Goal: Entertainment & Leisure: Browse casually

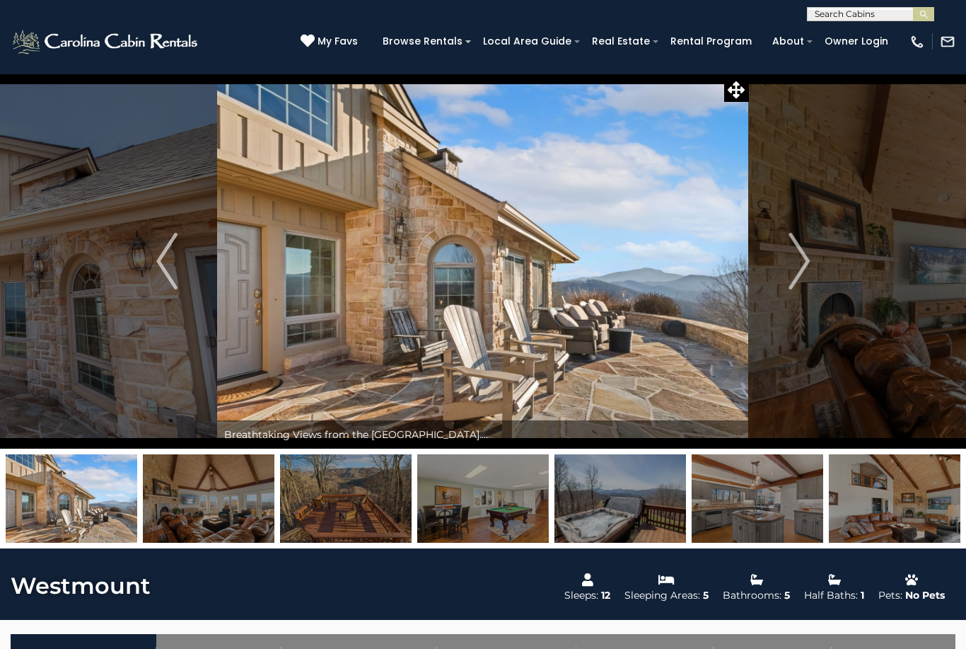
click at [793, 272] on img "Next" at bounding box center [799, 261] width 21 height 57
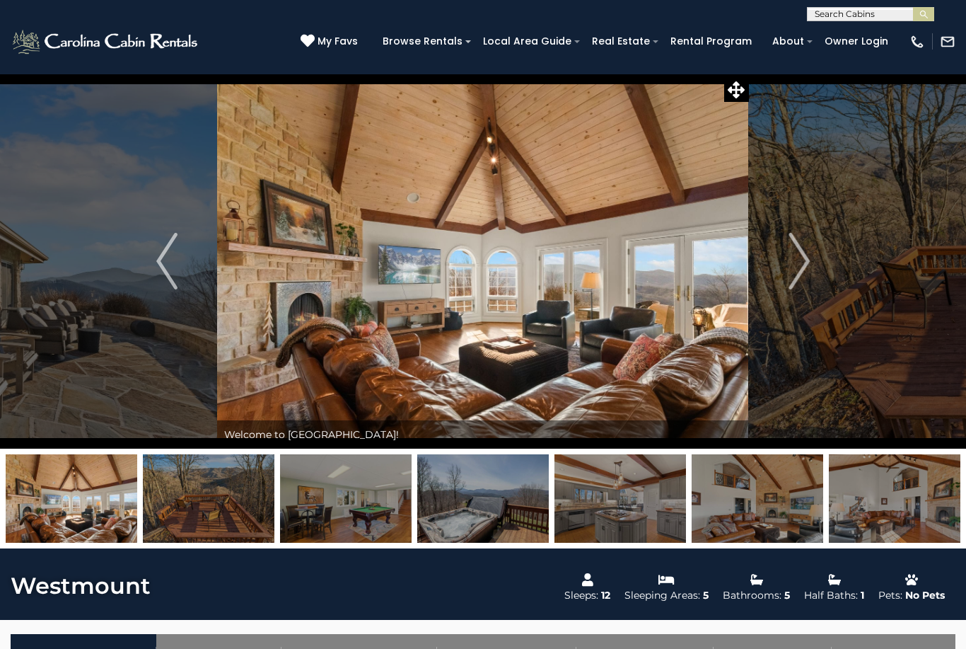
click at [799, 277] on img "Next" at bounding box center [799, 261] width 21 height 57
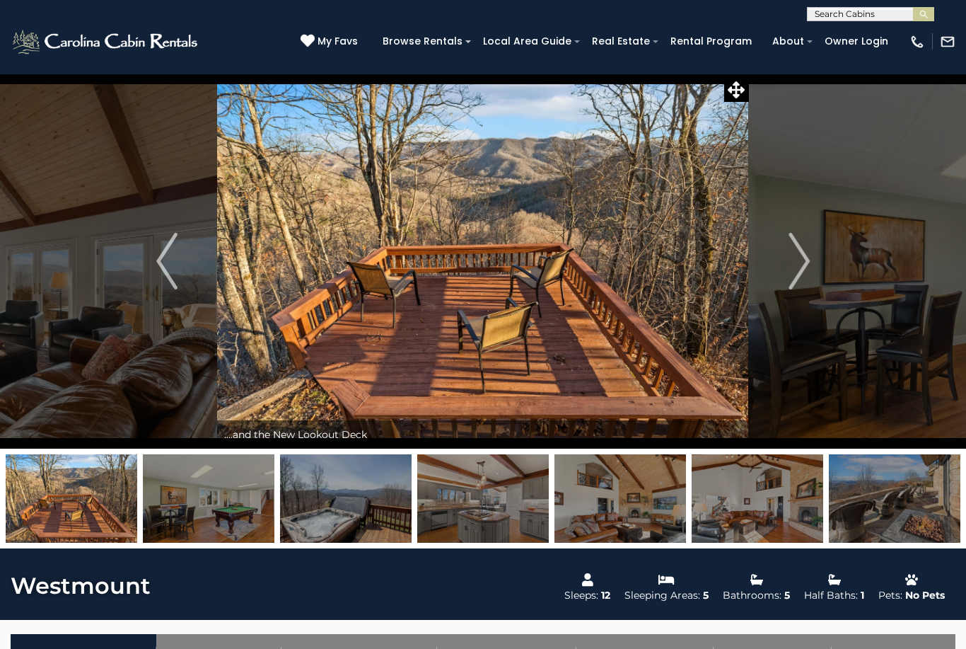
click at [796, 281] on img "Next" at bounding box center [799, 261] width 21 height 57
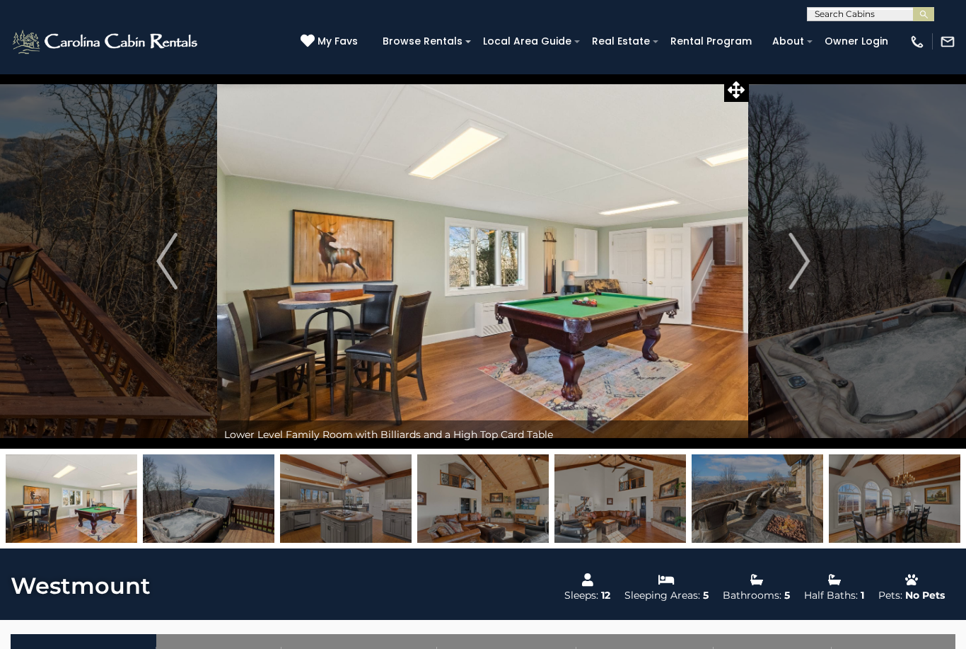
click at [806, 275] on img "Next" at bounding box center [799, 261] width 21 height 57
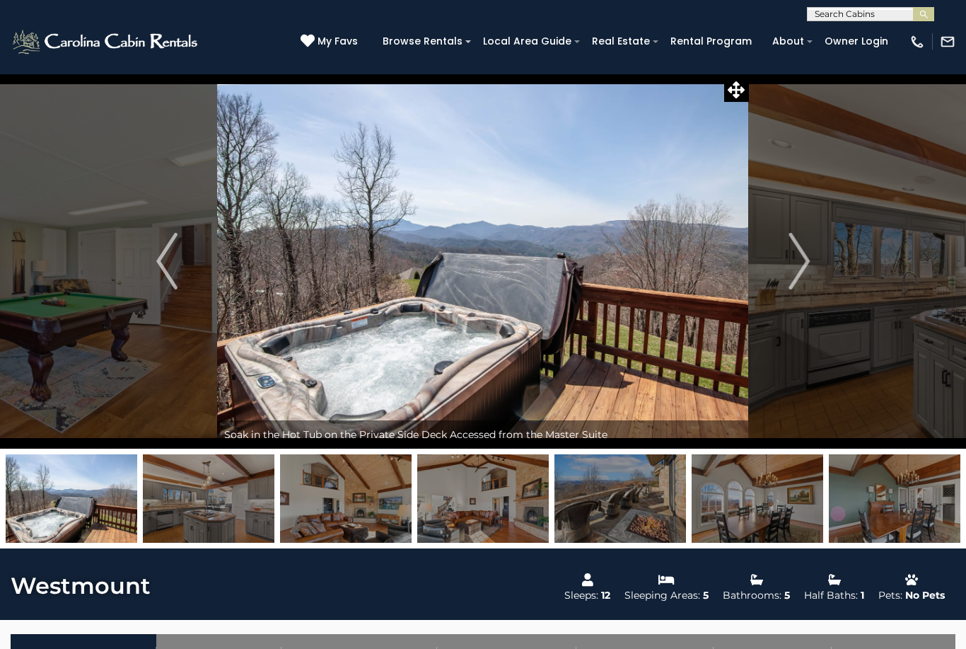
click at [793, 277] on img "Next" at bounding box center [799, 261] width 21 height 57
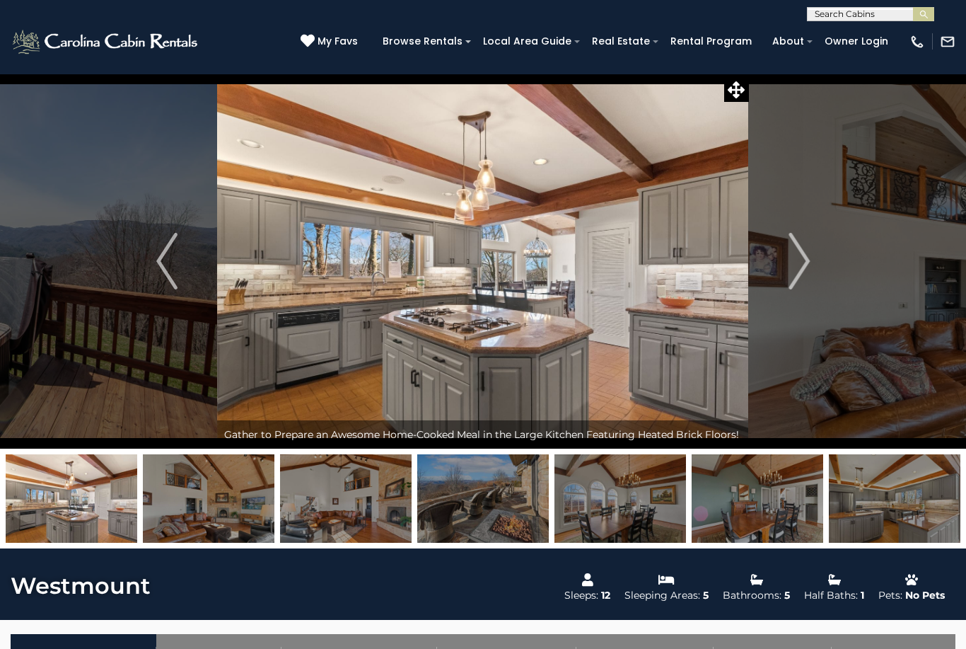
click at [809, 272] on img "Next" at bounding box center [799, 261] width 21 height 57
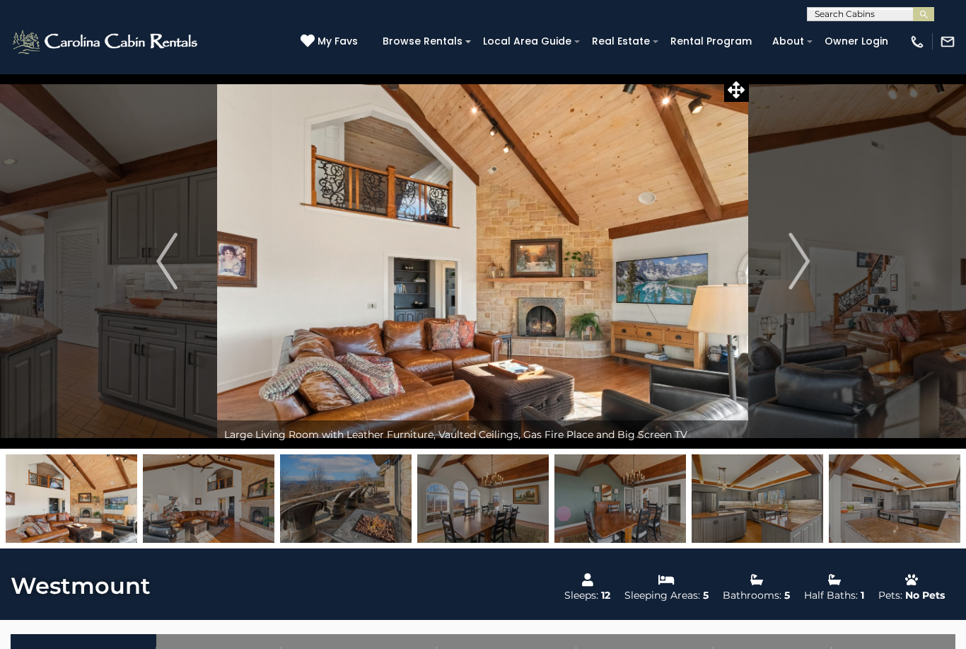
click at [799, 267] on img "Next" at bounding box center [799, 261] width 21 height 57
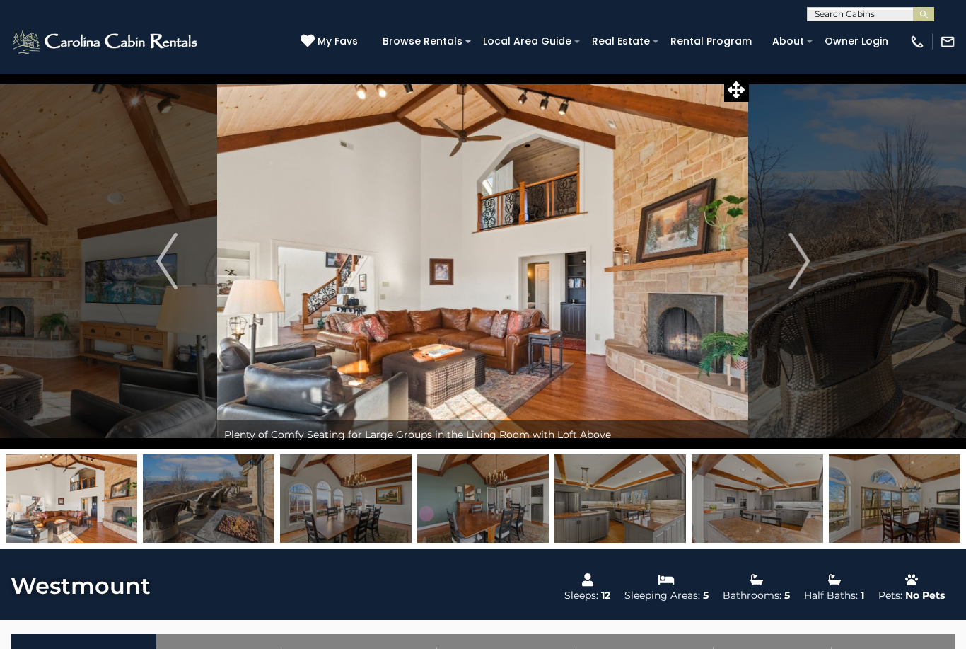
click at [804, 276] on img "Next" at bounding box center [799, 261] width 21 height 57
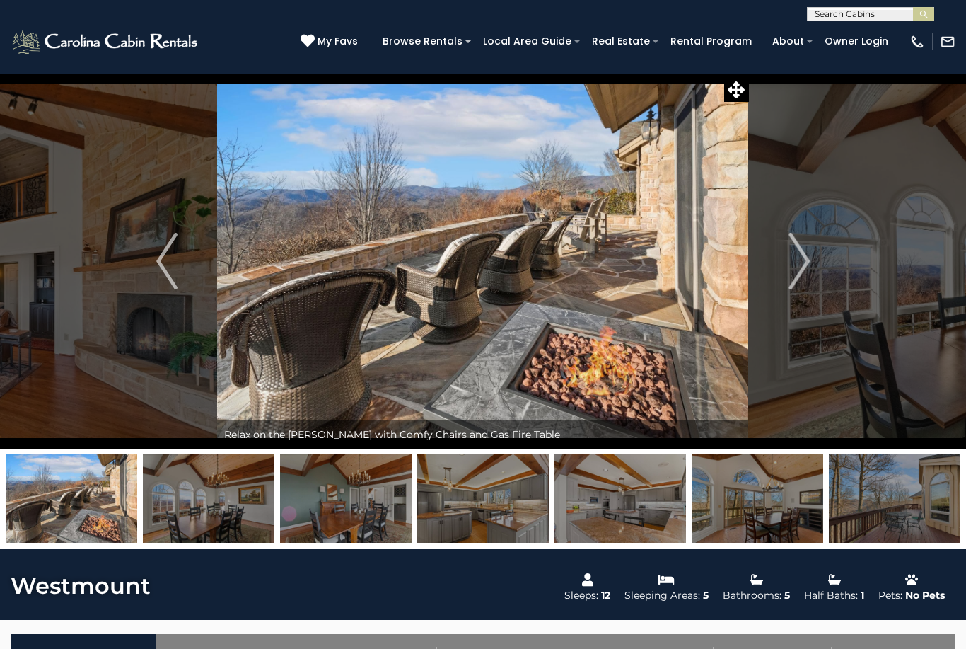
click at [797, 275] on img "Next" at bounding box center [799, 261] width 21 height 57
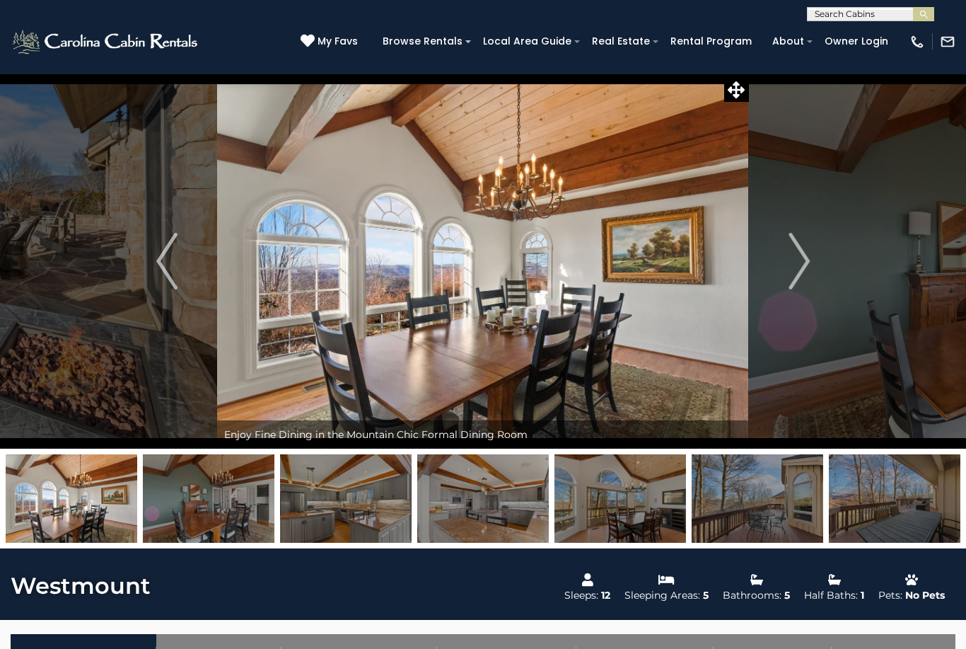
click at [808, 277] on img "Next" at bounding box center [799, 261] width 21 height 57
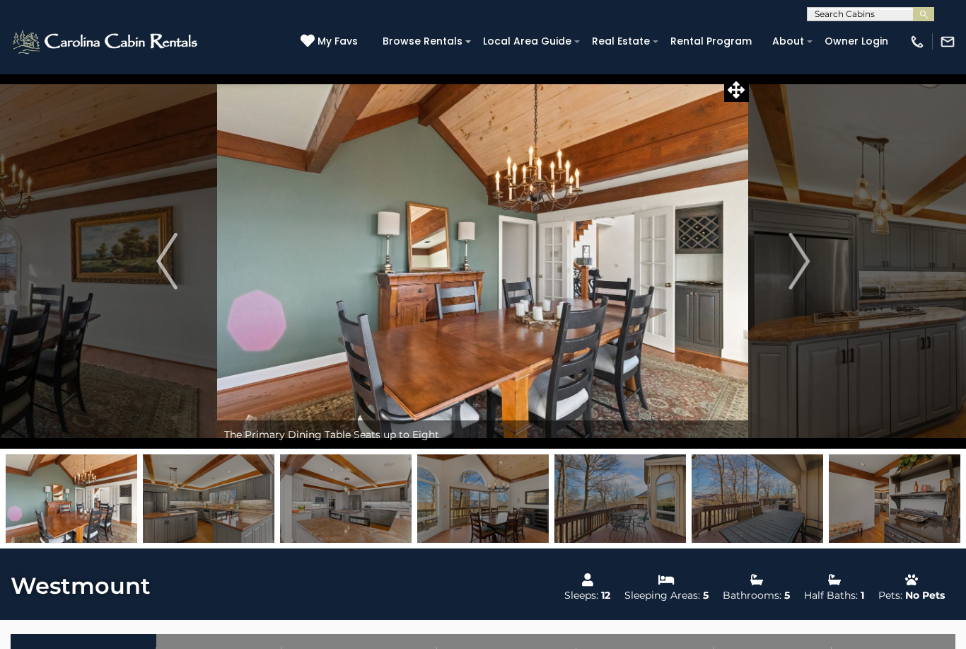
click at [802, 274] on img "Next" at bounding box center [799, 261] width 21 height 57
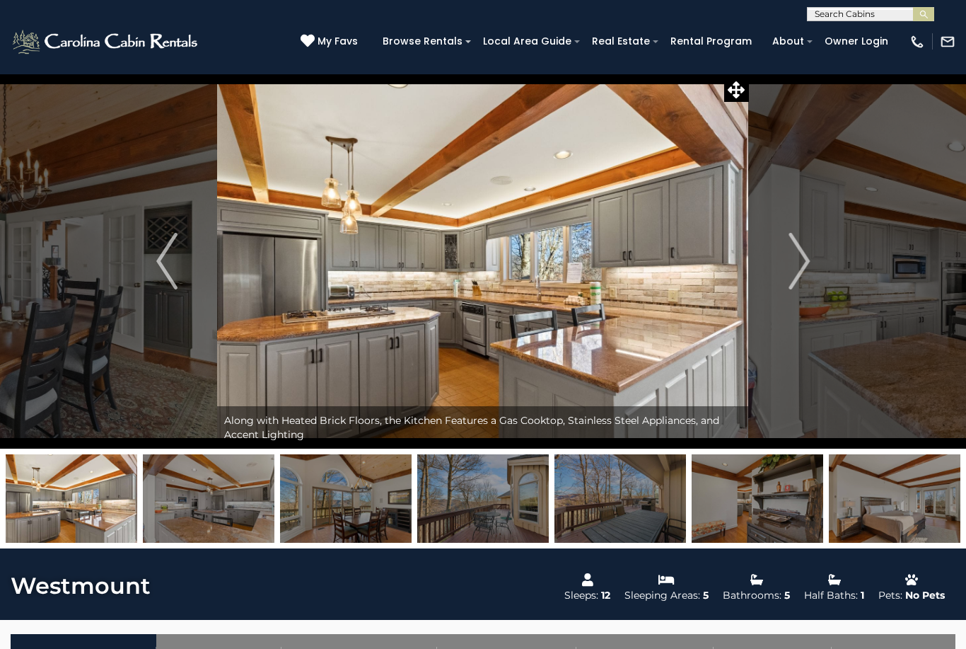
click at [789, 286] on img "Next" at bounding box center [799, 261] width 21 height 57
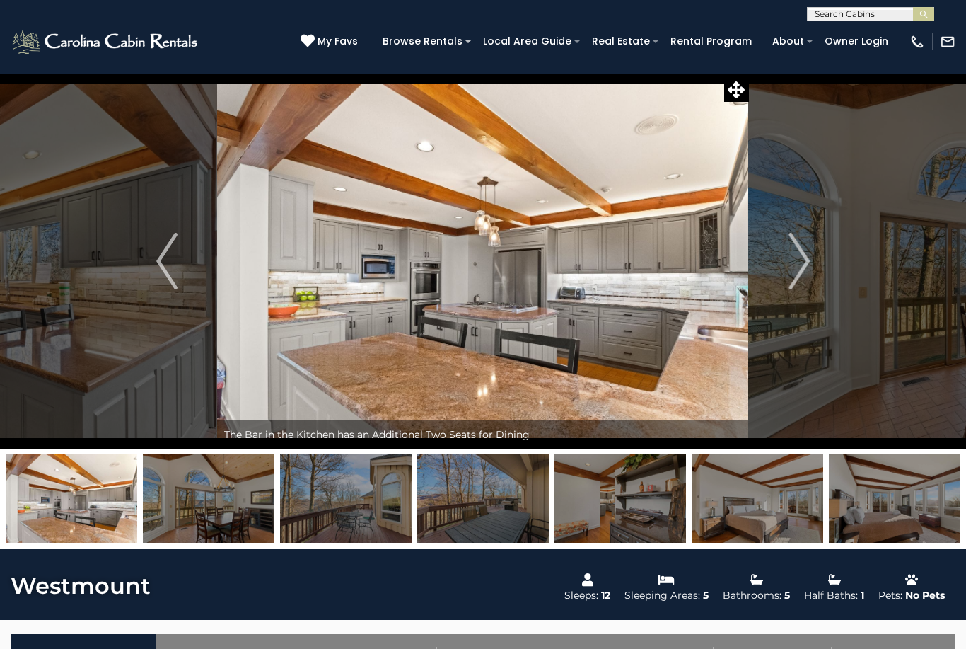
click at [801, 282] on img "Next" at bounding box center [799, 261] width 21 height 57
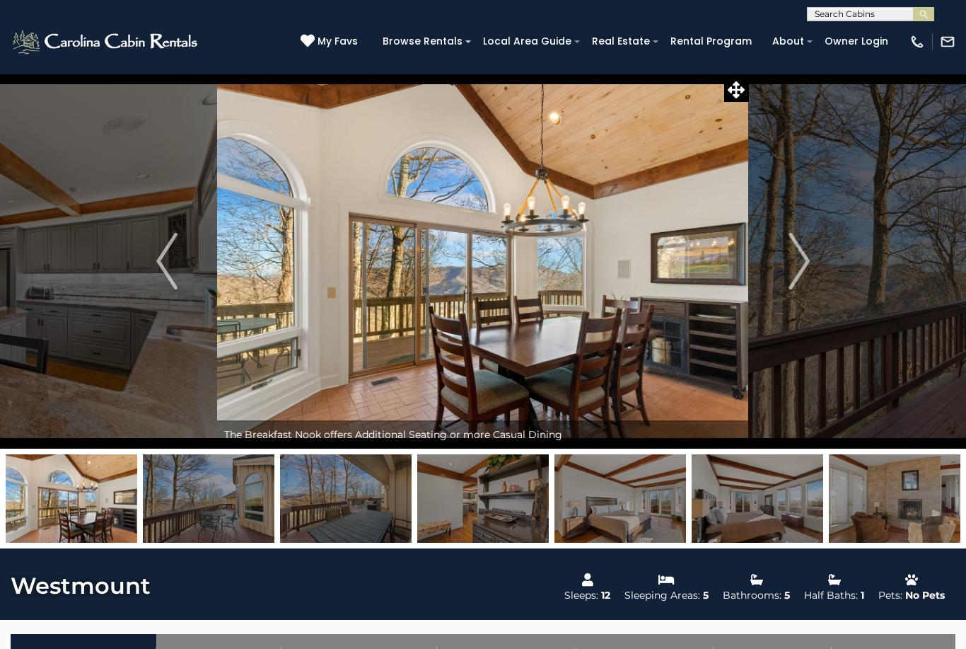
click at [812, 272] on button "Next" at bounding box center [799, 261] width 100 height 375
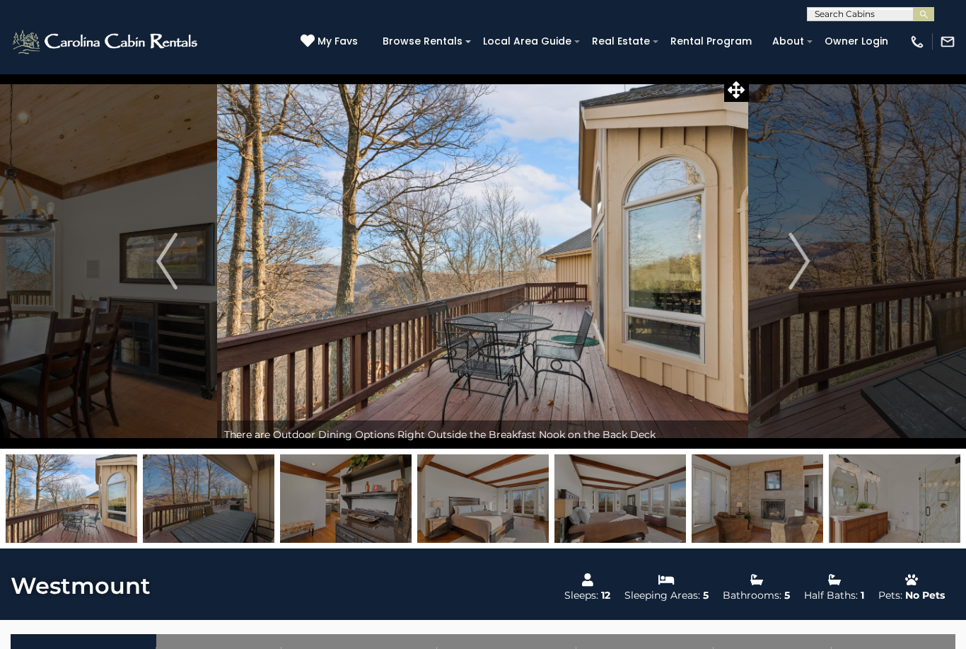
click at [809, 277] on img "Next" at bounding box center [799, 261] width 21 height 57
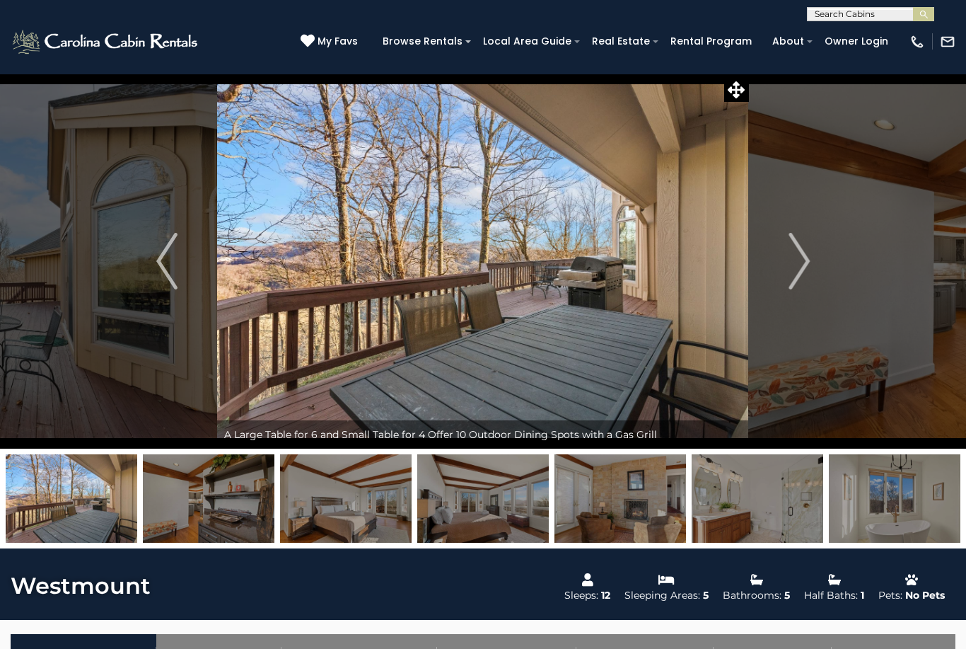
click at [807, 274] on img "Next" at bounding box center [799, 261] width 21 height 57
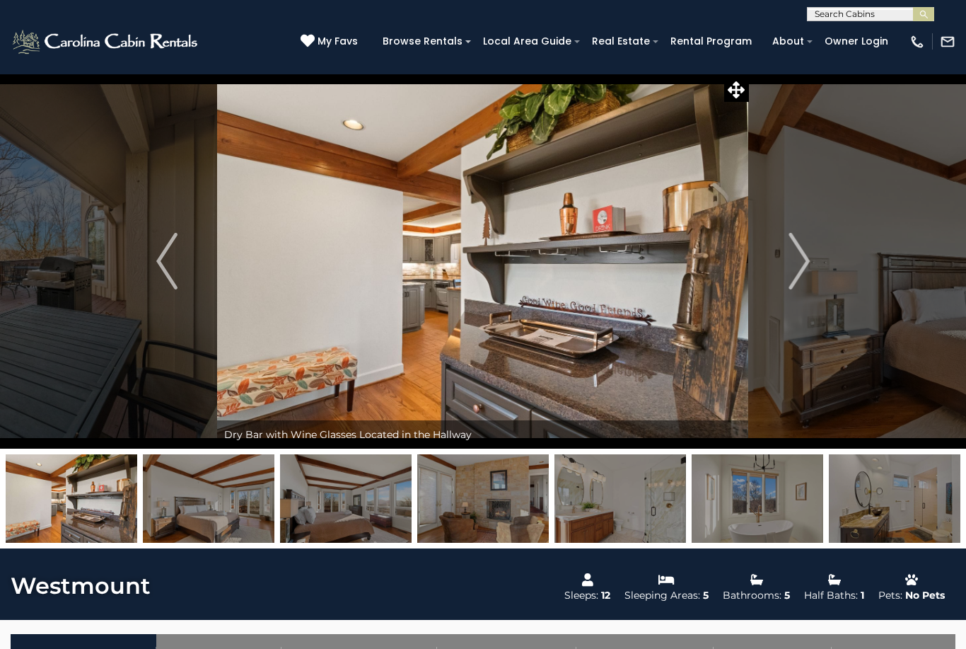
click at [805, 270] on img "Next" at bounding box center [799, 261] width 21 height 57
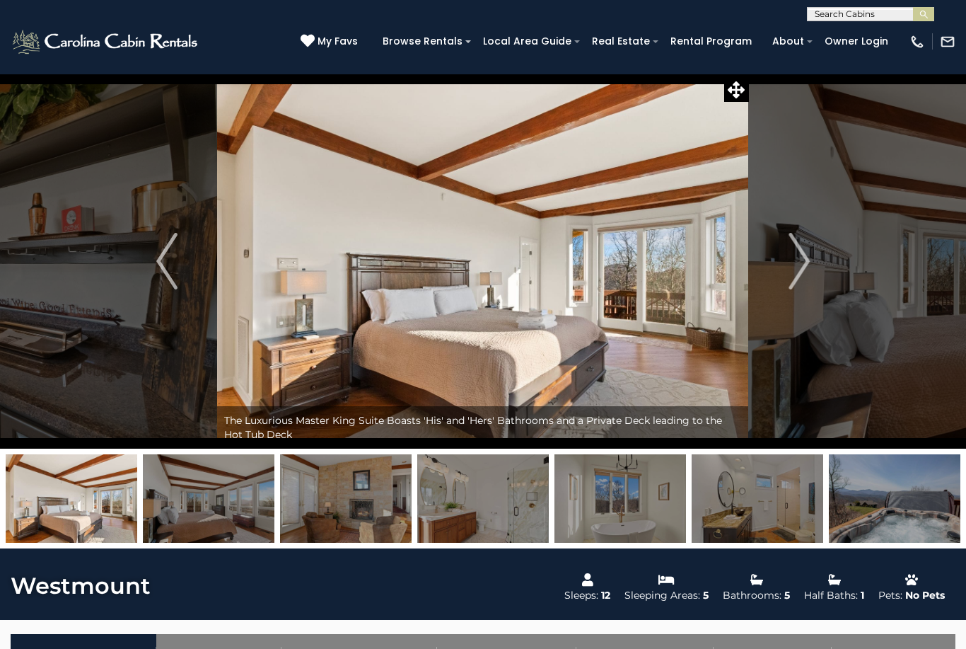
click at [800, 279] on img "Next" at bounding box center [799, 261] width 21 height 57
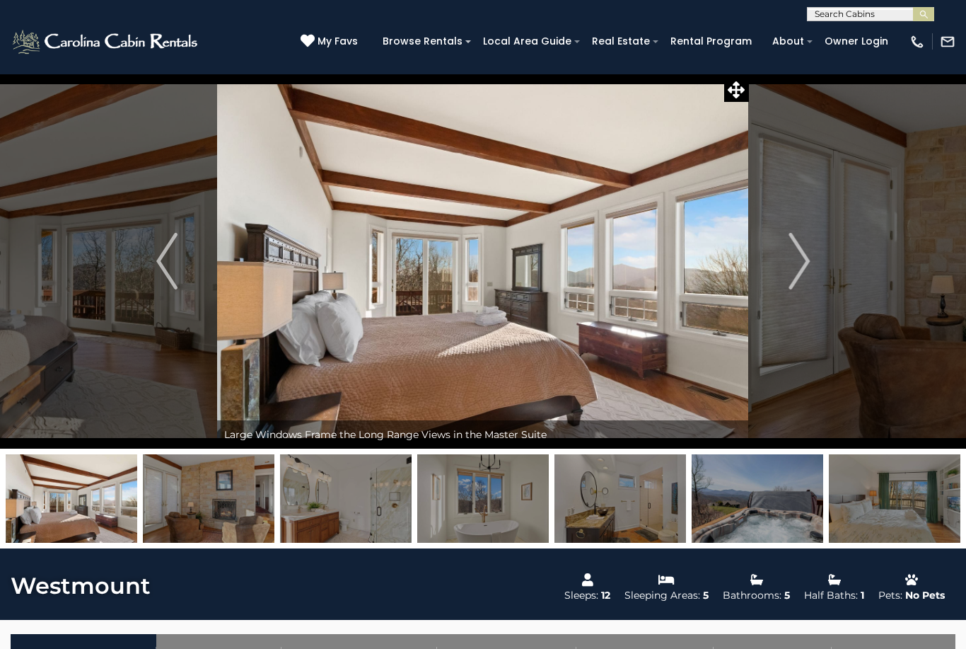
click at [807, 284] on img "Next" at bounding box center [799, 261] width 21 height 57
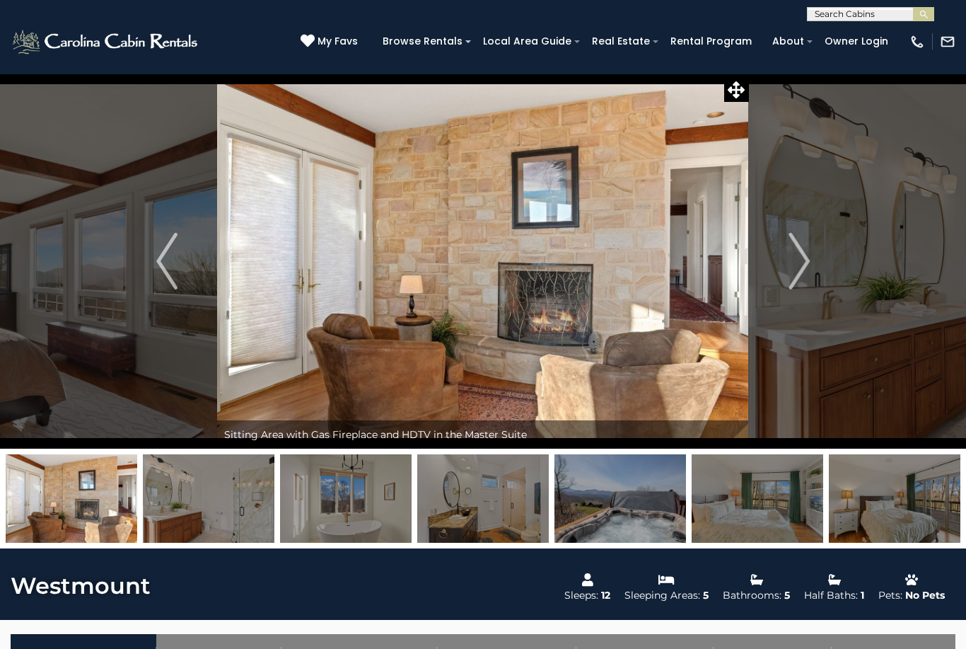
click at [178, 259] on img "Previous" at bounding box center [166, 261] width 21 height 57
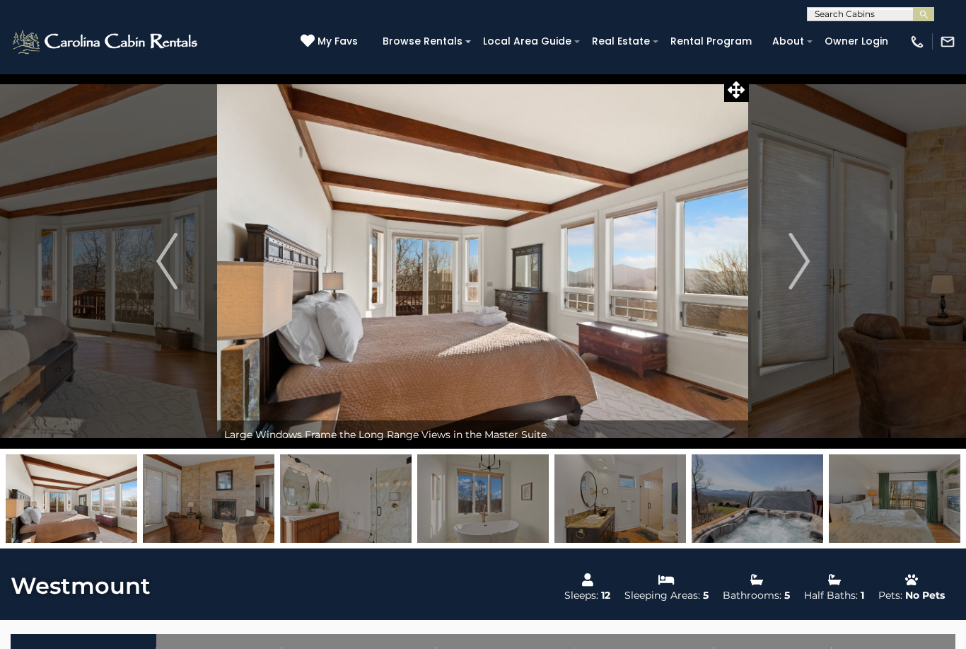
click at [812, 274] on button "Next" at bounding box center [799, 261] width 100 height 375
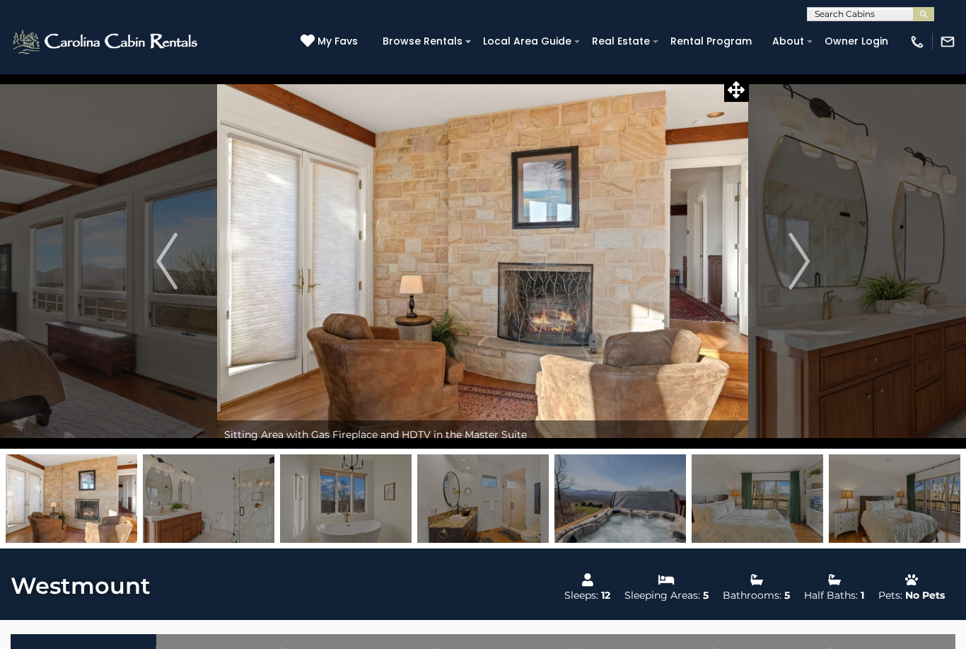
click at [823, 287] on button "Next" at bounding box center [799, 261] width 100 height 375
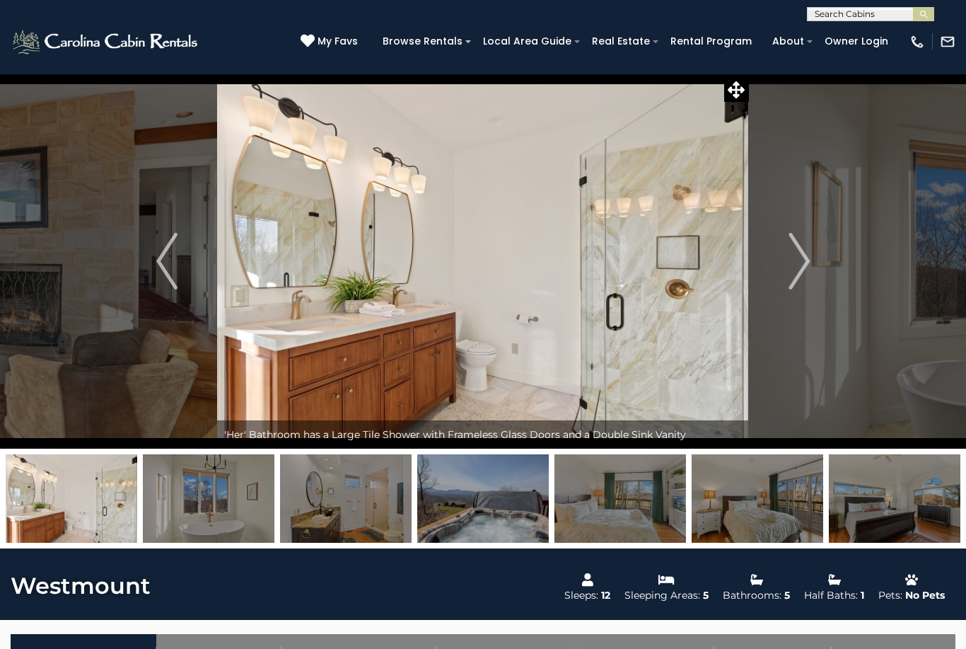
click at [807, 272] on img "Next" at bounding box center [799, 261] width 21 height 57
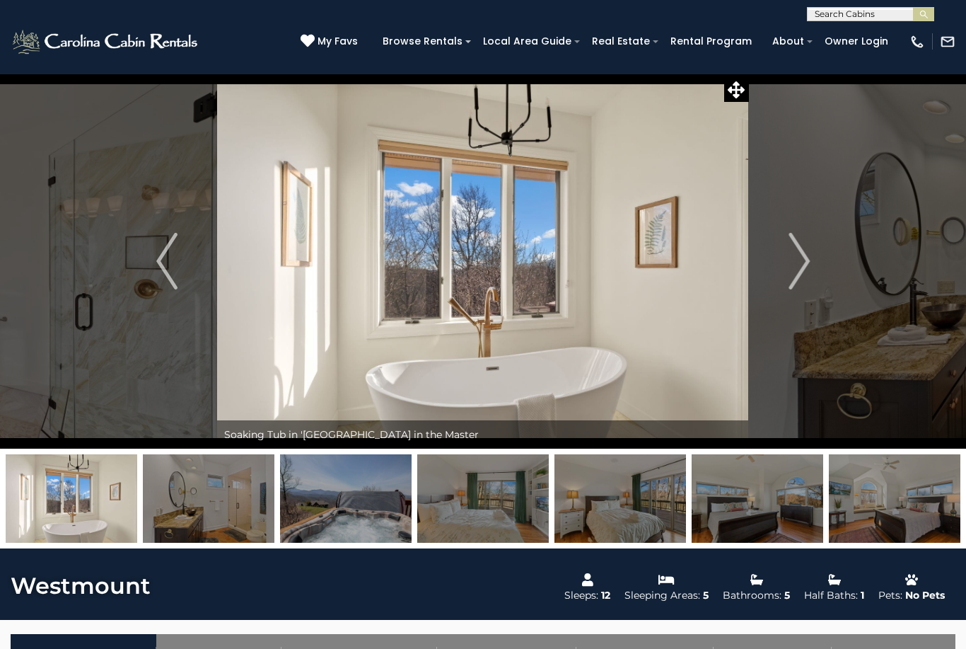
click at [804, 281] on img "Next" at bounding box center [799, 261] width 21 height 57
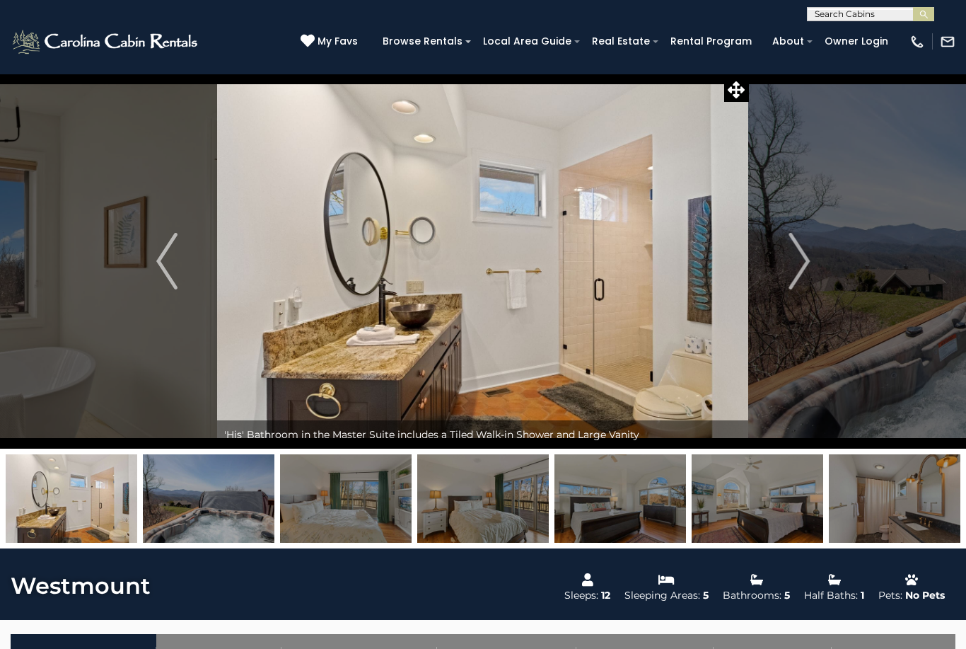
click at [808, 264] on img "Next" at bounding box center [799, 261] width 21 height 57
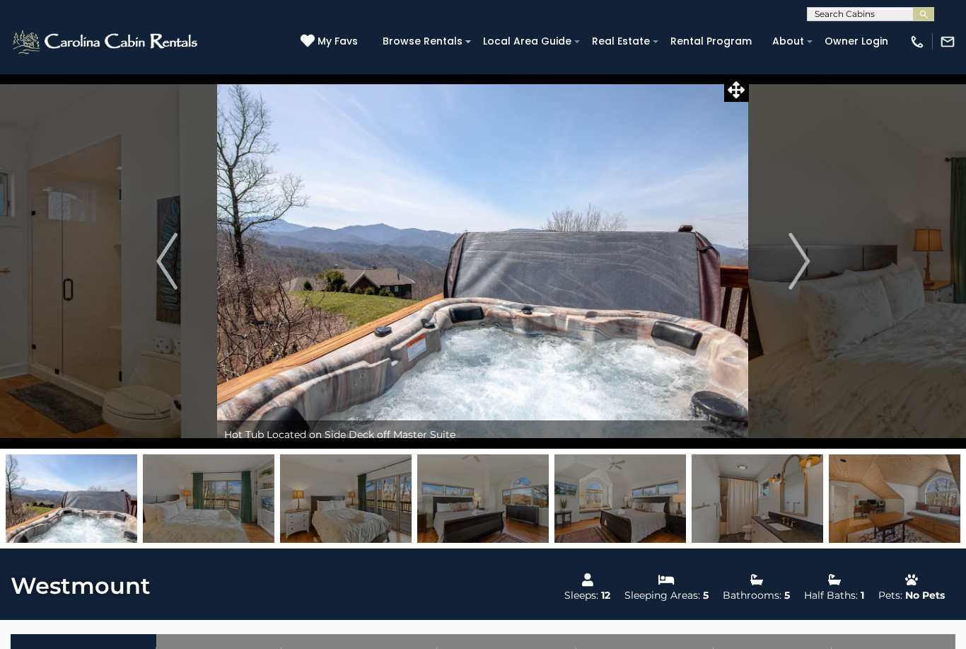
click at [798, 274] on img "Next" at bounding box center [799, 261] width 21 height 57
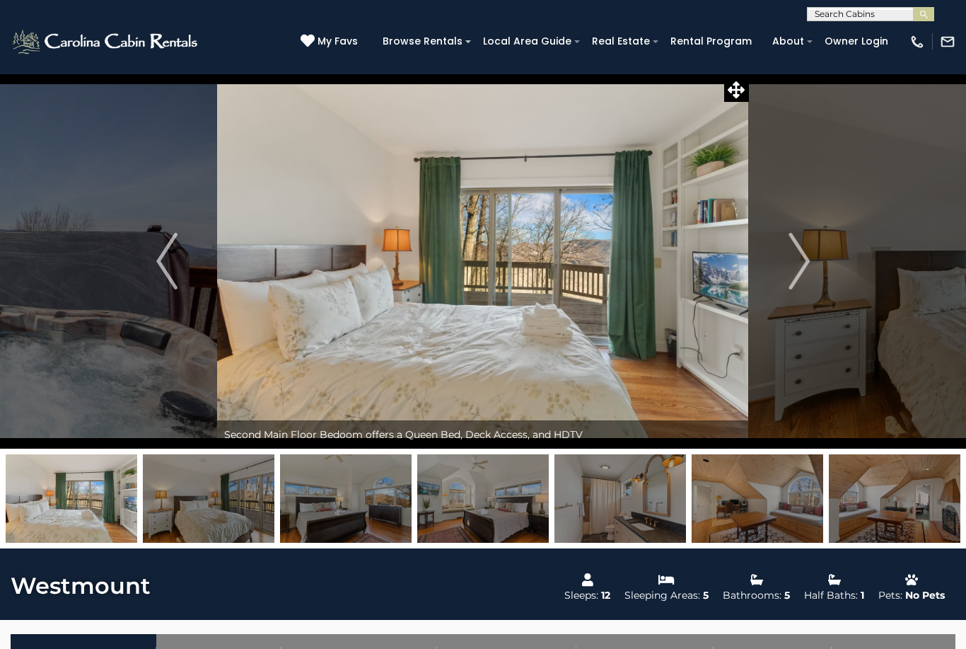
click at [802, 274] on img "Next" at bounding box center [799, 261] width 21 height 57
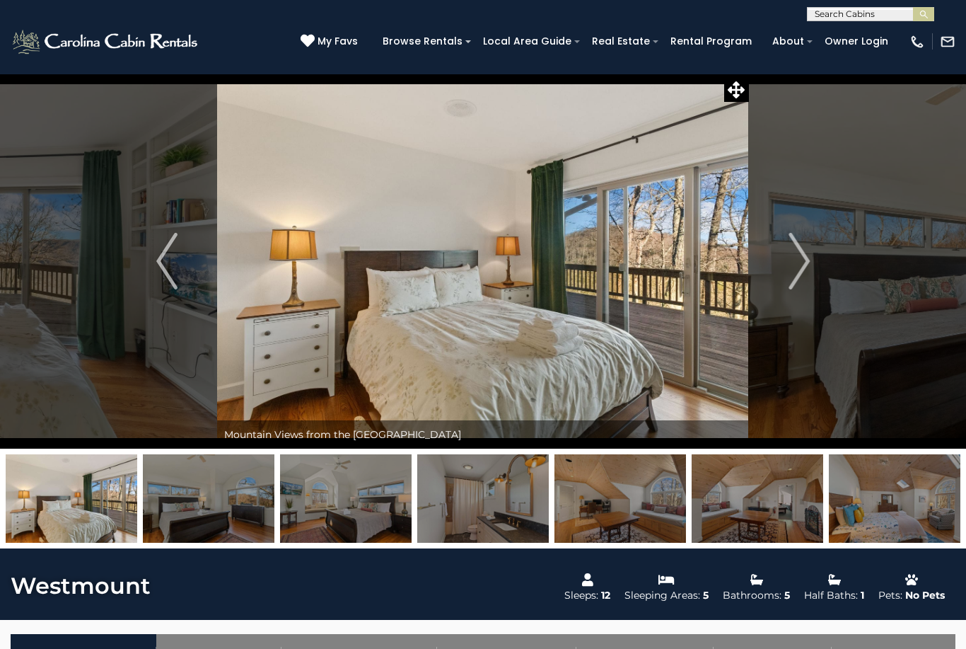
click at [175, 262] on img "Previous" at bounding box center [166, 261] width 21 height 57
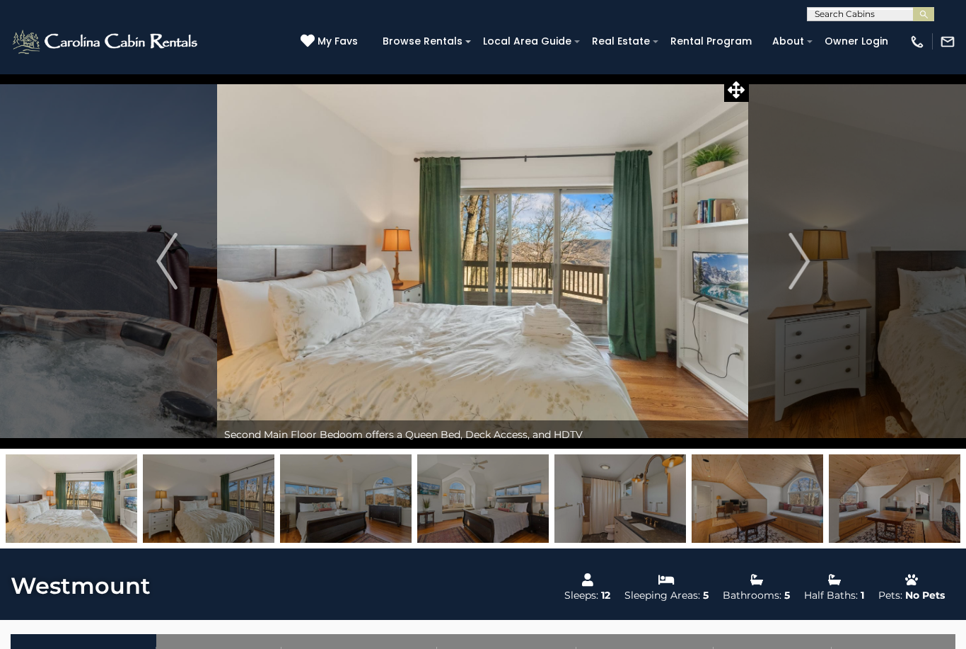
click at [812, 272] on button "Next" at bounding box center [799, 261] width 100 height 375
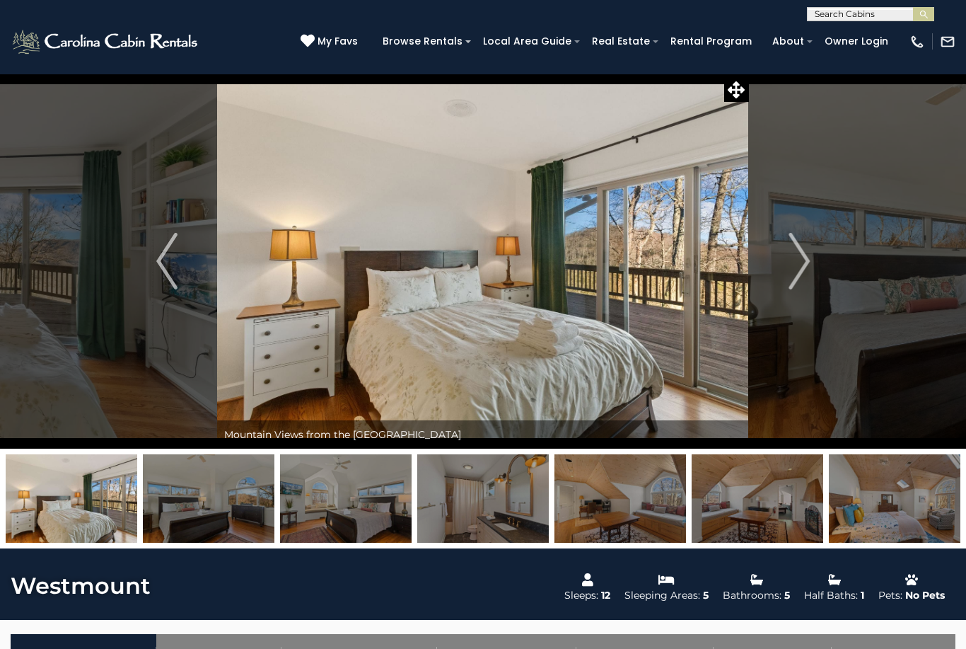
click at [812, 272] on button "Next" at bounding box center [799, 261] width 100 height 375
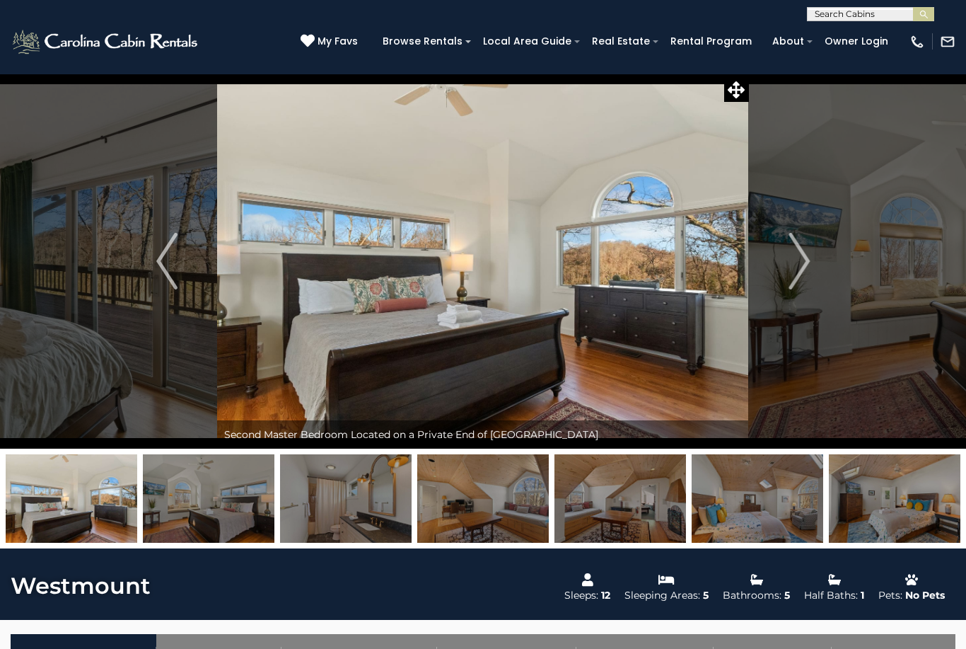
click at [804, 270] on img "Next" at bounding box center [799, 261] width 21 height 57
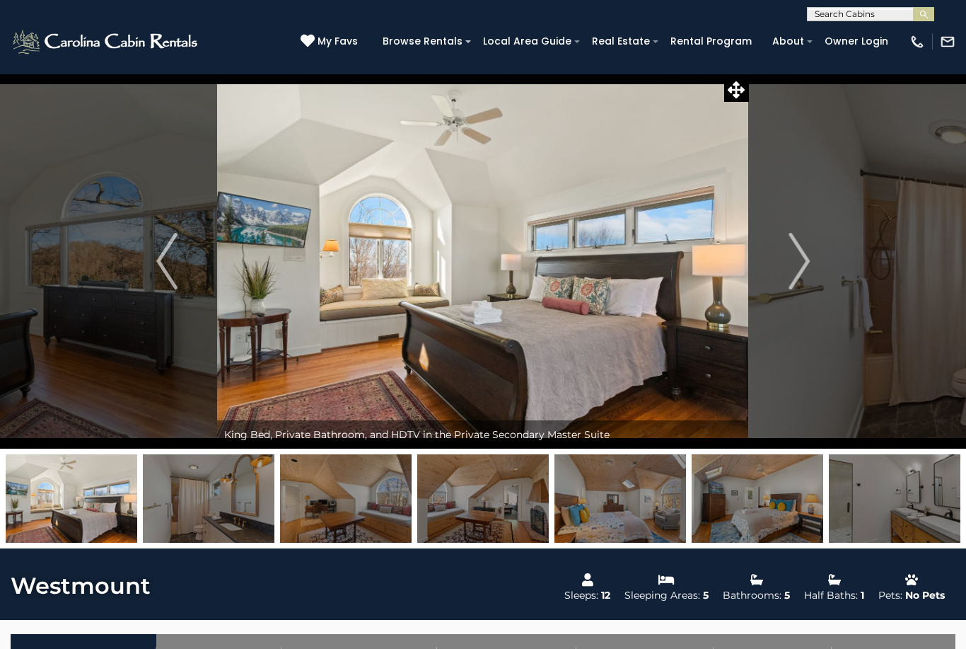
click at [786, 290] on button "Next" at bounding box center [799, 261] width 100 height 375
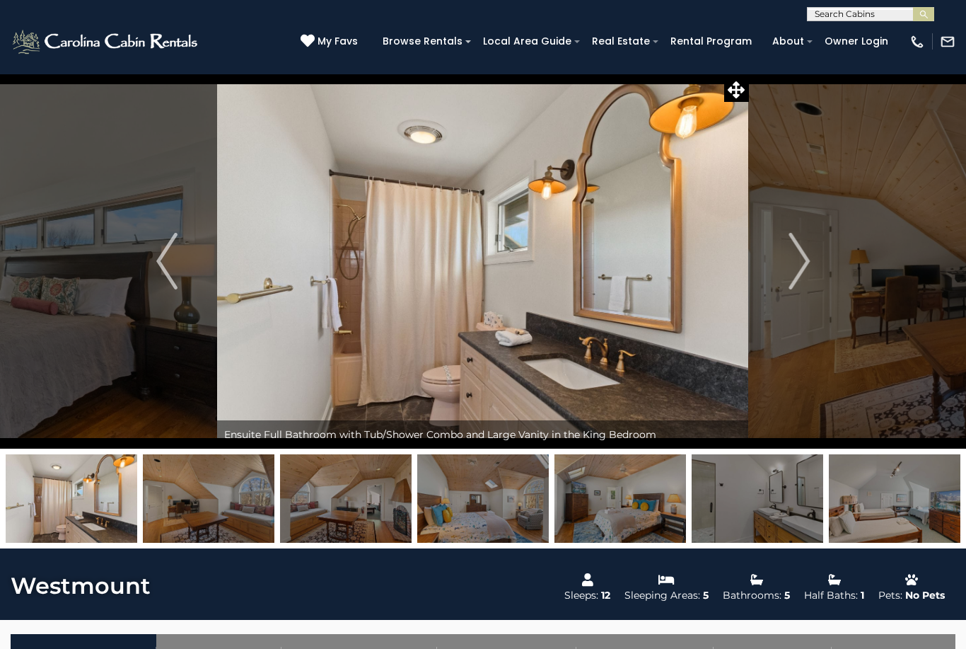
click at [803, 275] on img "Next" at bounding box center [799, 261] width 21 height 57
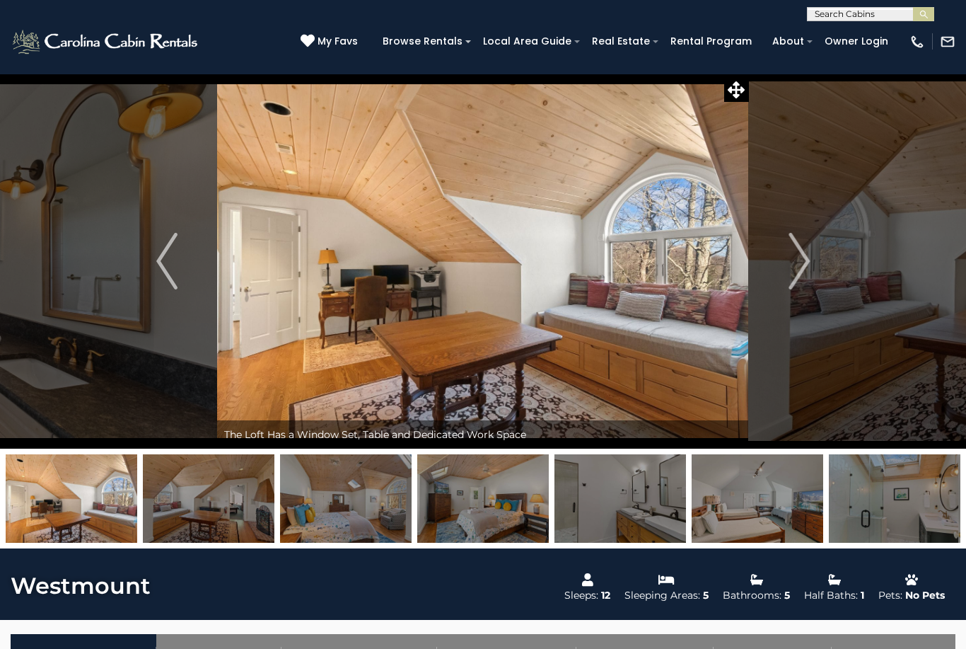
click at [804, 278] on img "Next" at bounding box center [799, 261] width 21 height 57
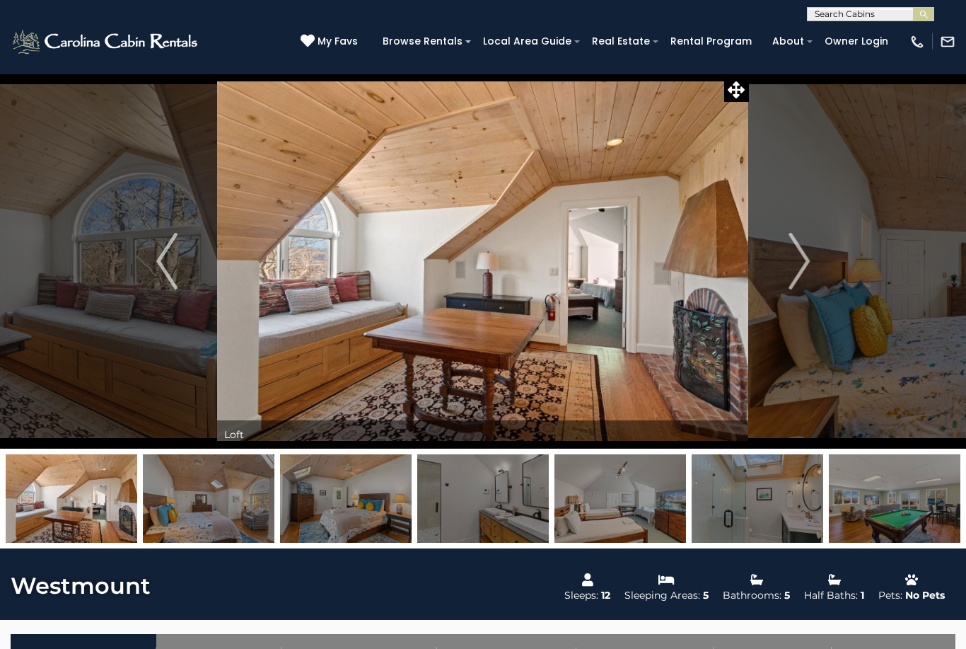
click at [804, 270] on img "Next" at bounding box center [799, 261] width 21 height 57
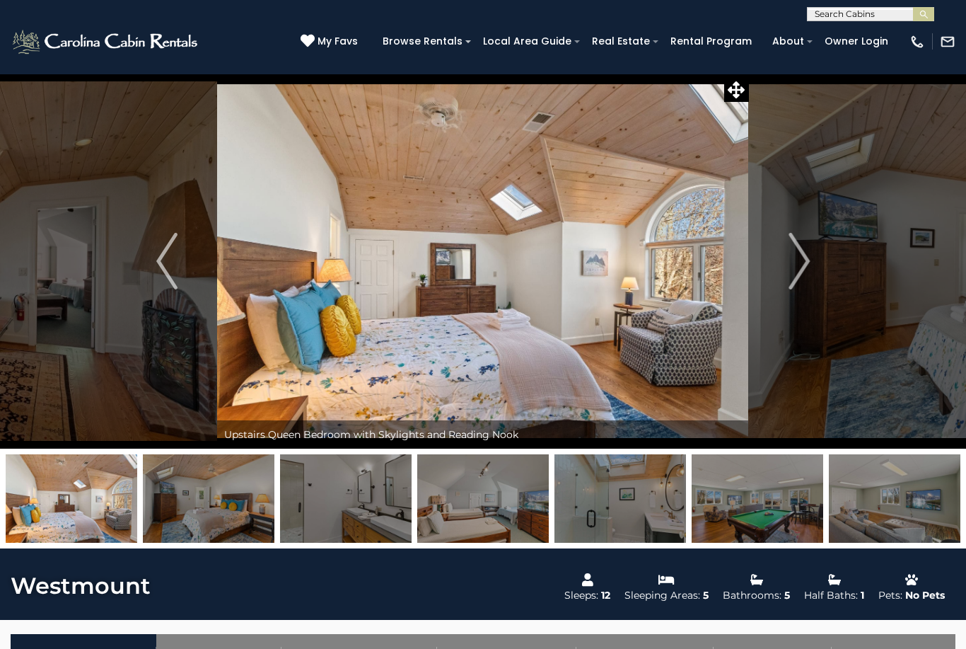
click at [799, 280] on img "Next" at bounding box center [799, 261] width 21 height 57
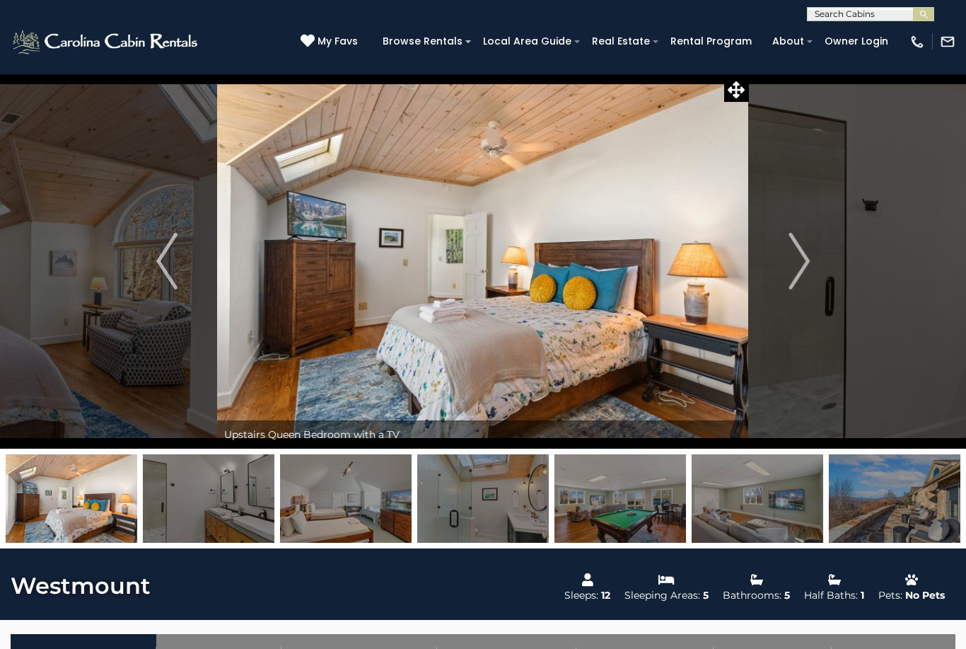
click at [172, 253] on img "Previous" at bounding box center [166, 261] width 21 height 57
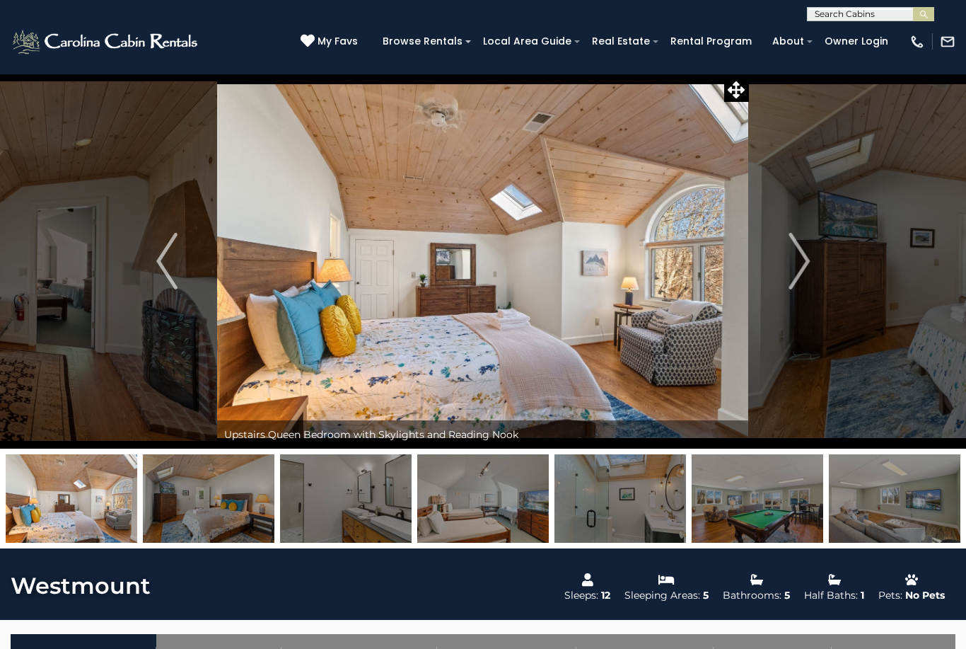
click at [804, 262] on img "Next" at bounding box center [799, 261] width 21 height 57
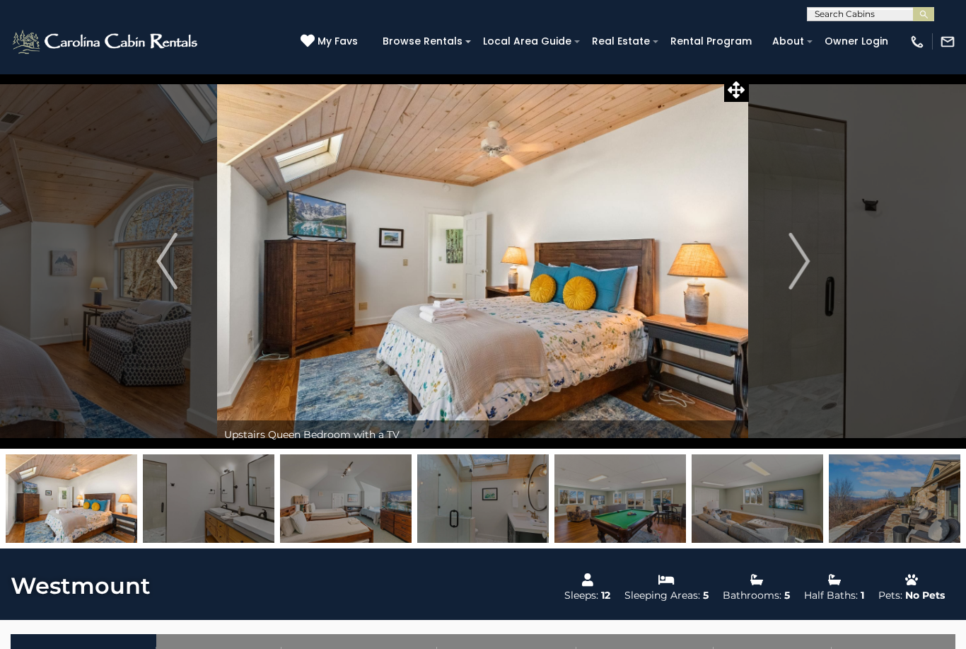
click at [811, 273] on button "Next" at bounding box center [799, 261] width 100 height 375
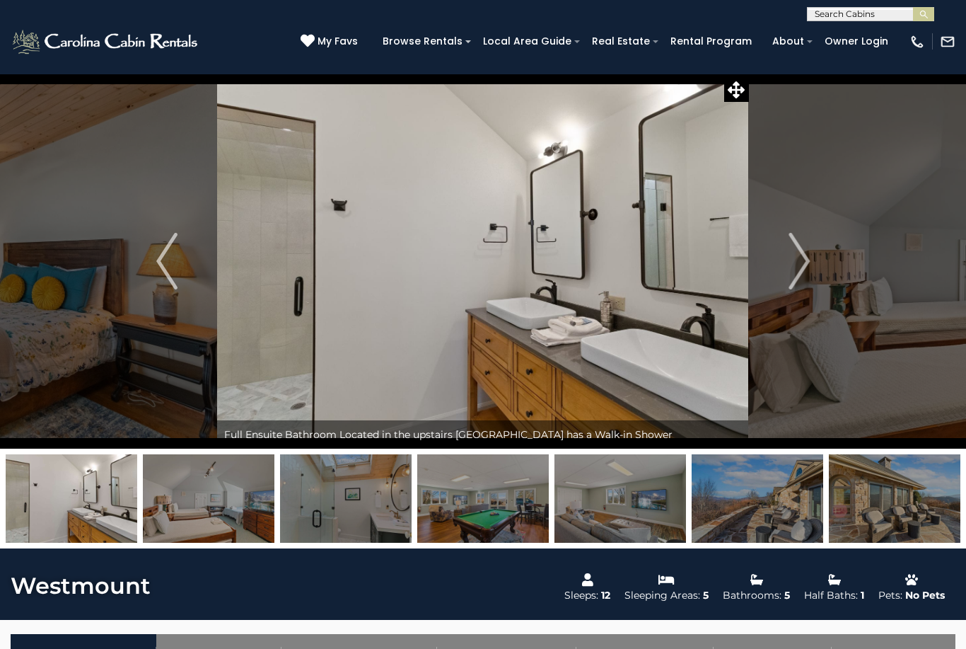
click at [811, 278] on button "Next" at bounding box center [799, 261] width 100 height 375
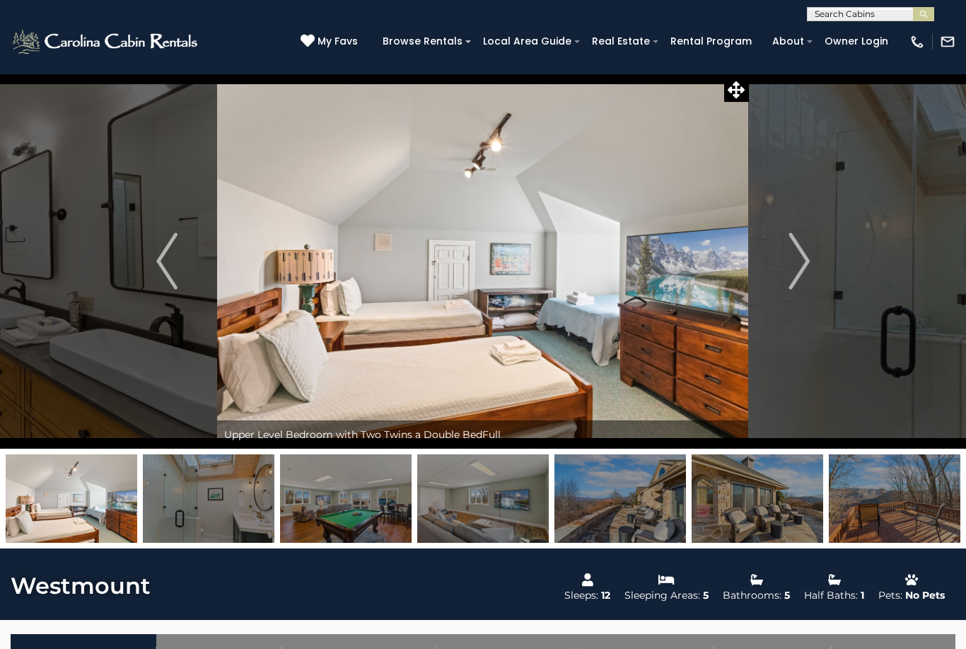
click at [798, 268] on img "Next" at bounding box center [799, 261] width 21 height 57
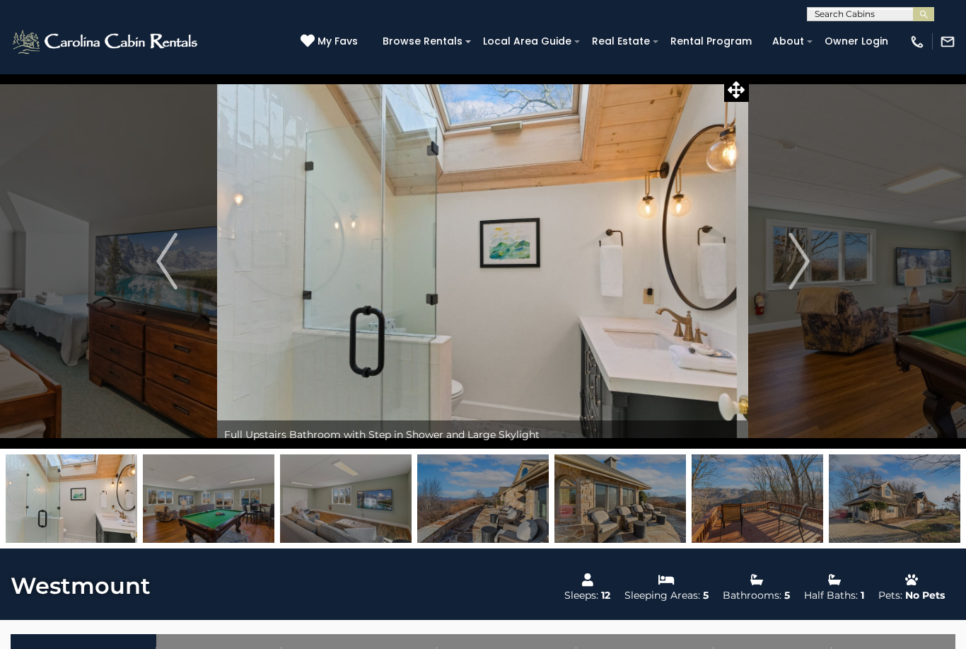
click at [799, 265] on img "Next" at bounding box center [799, 261] width 21 height 57
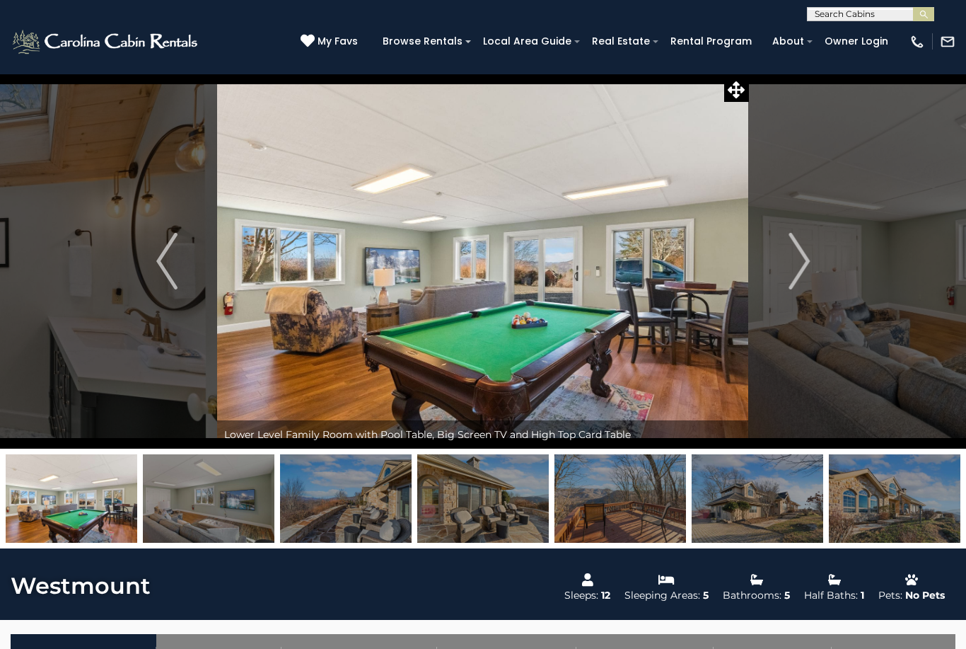
click at [809, 264] on img "Next" at bounding box center [799, 261] width 21 height 57
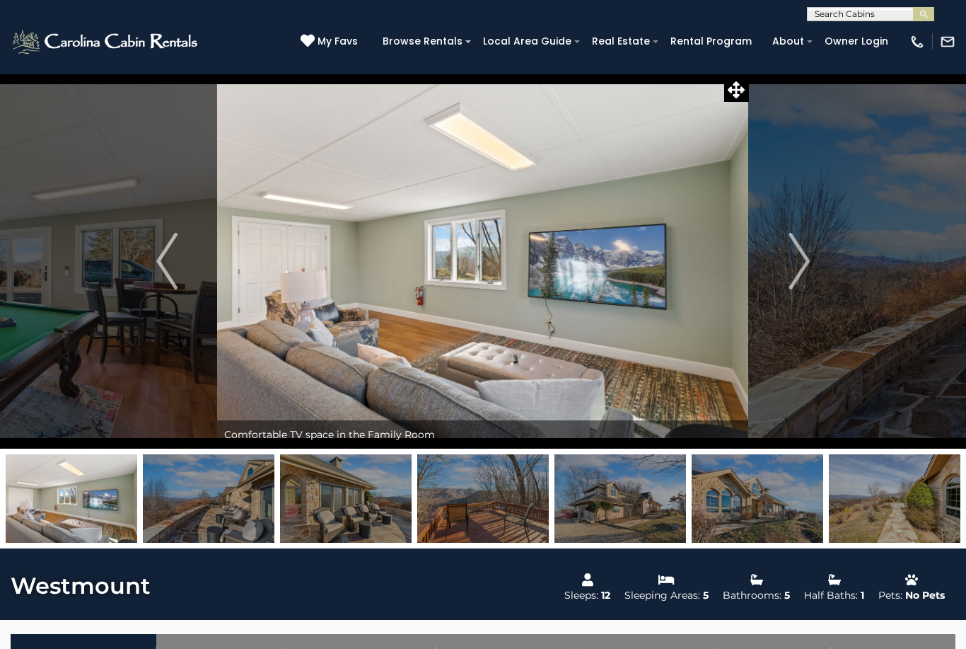
click at [802, 266] on img "Next" at bounding box center [799, 261] width 21 height 57
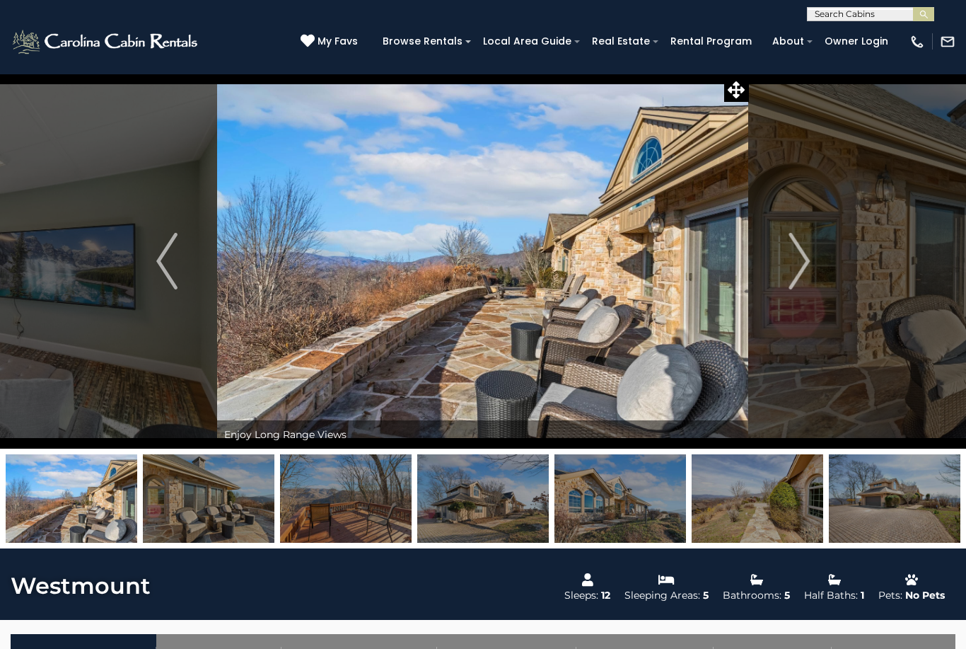
click at [813, 272] on button "Next" at bounding box center [799, 261] width 100 height 375
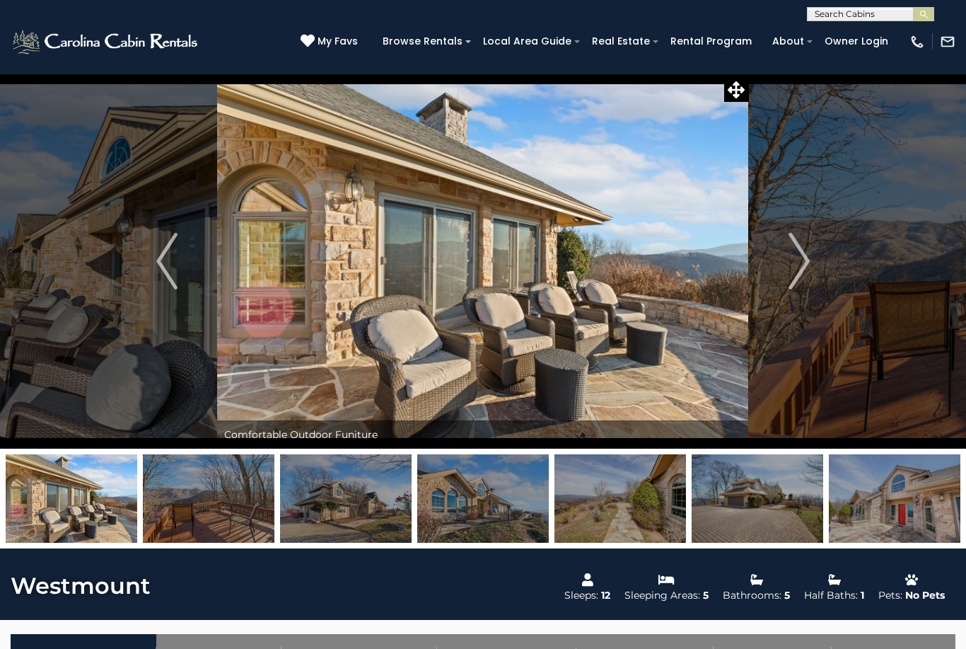
click at [803, 281] on img "Next" at bounding box center [799, 261] width 21 height 57
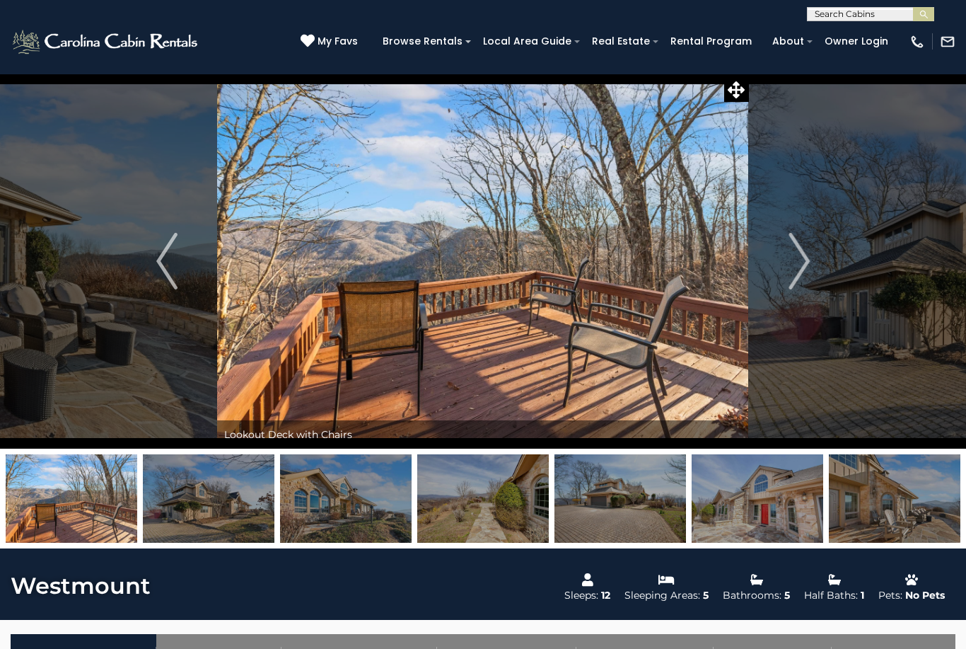
click at [807, 267] on img "Next" at bounding box center [799, 261] width 21 height 57
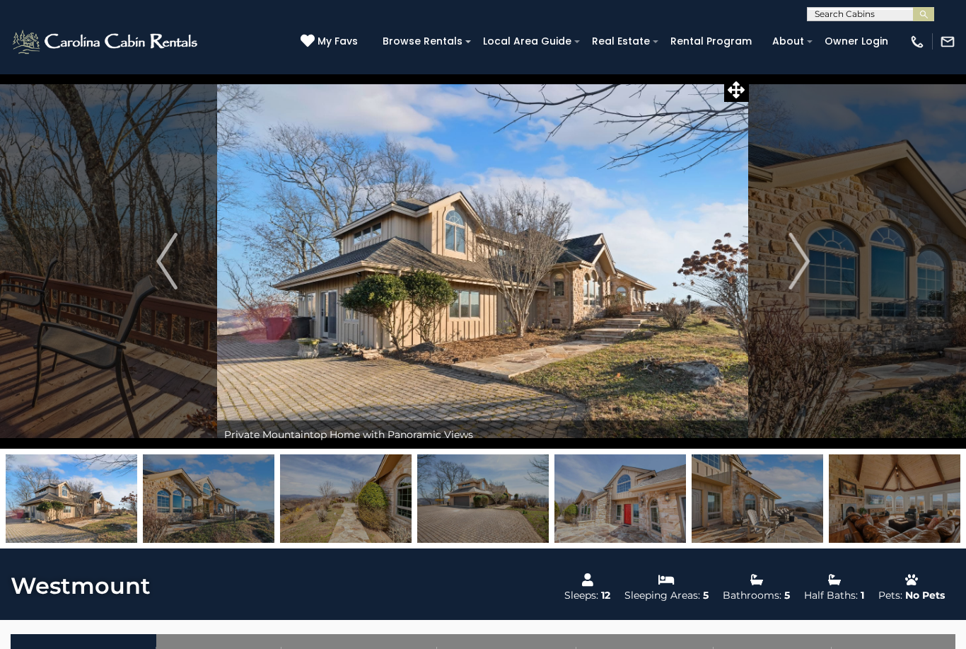
click at [802, 269] on img "Next" at bounding box center [799, 261] width 21 height 57
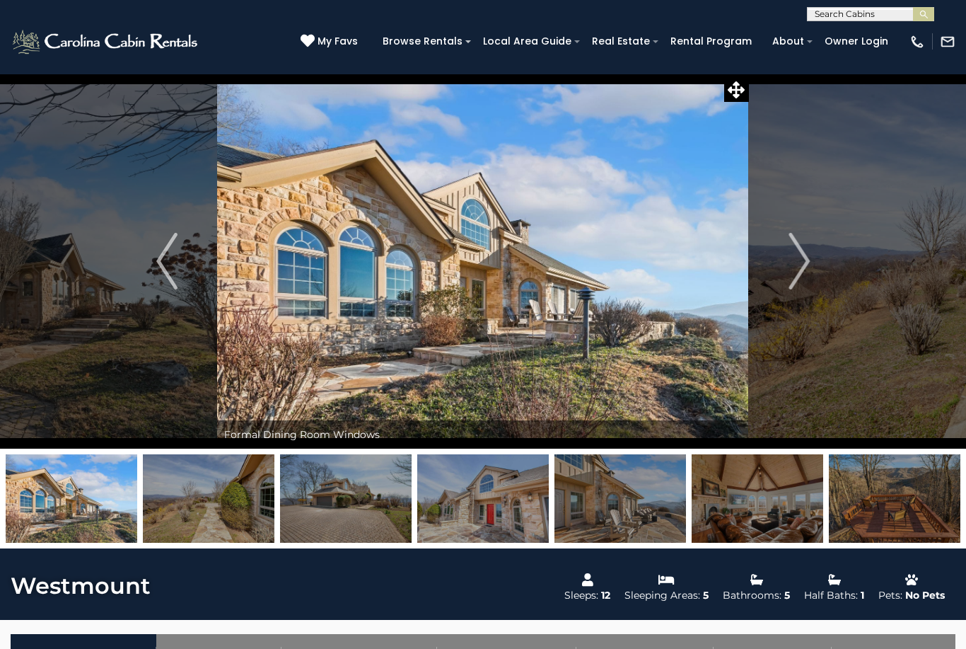
click at [807, 275] on img "Next" at bounding box center [799, 261] width 21 height 57
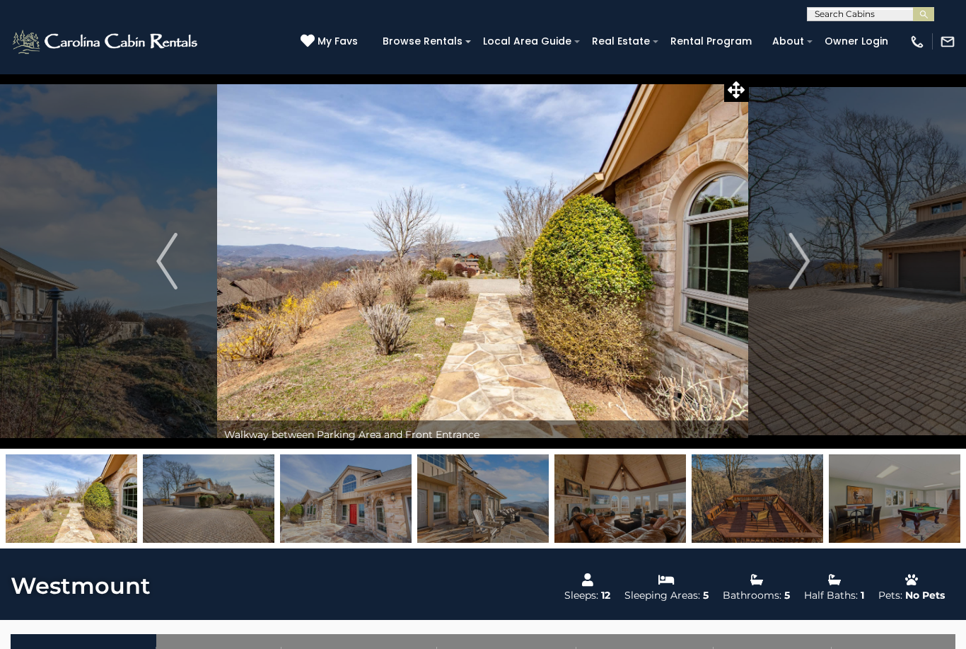
click at [799, 265] on img "Next" at bounding box center [799, 261] width 21 height 57
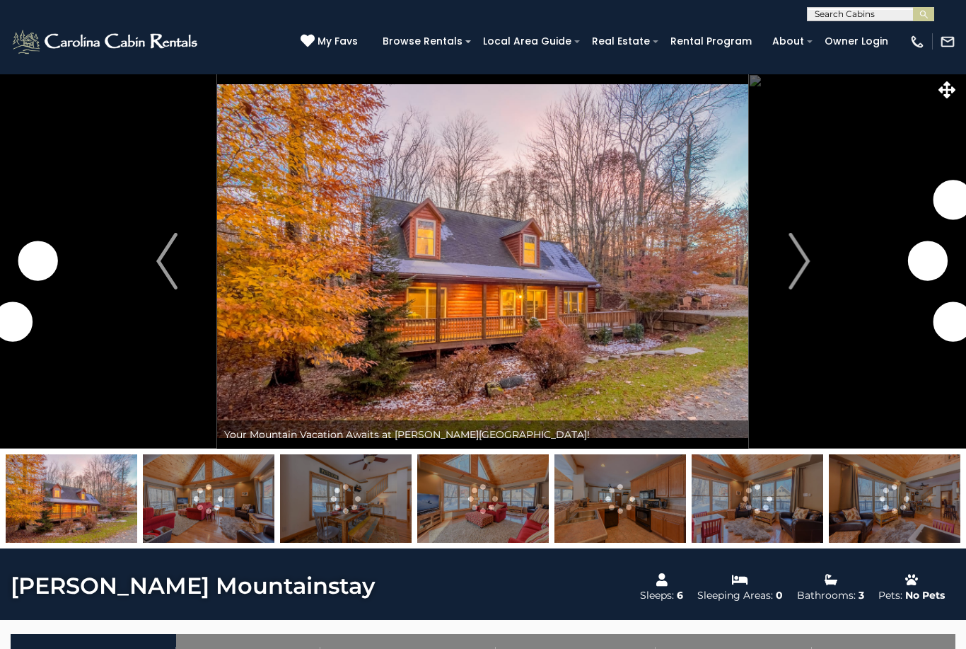
click at [804, 272] on img "Next" at bounding box center [799, 261] width 21 height 57
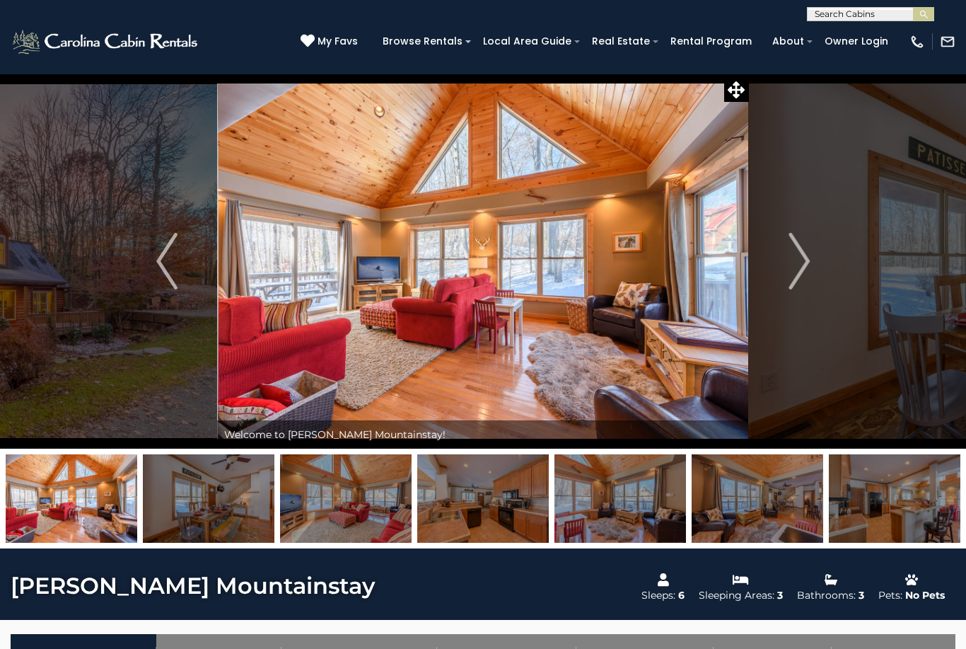
click at [793, 283] on img "Next" at bounding box center [799, 261] width 21 height 57
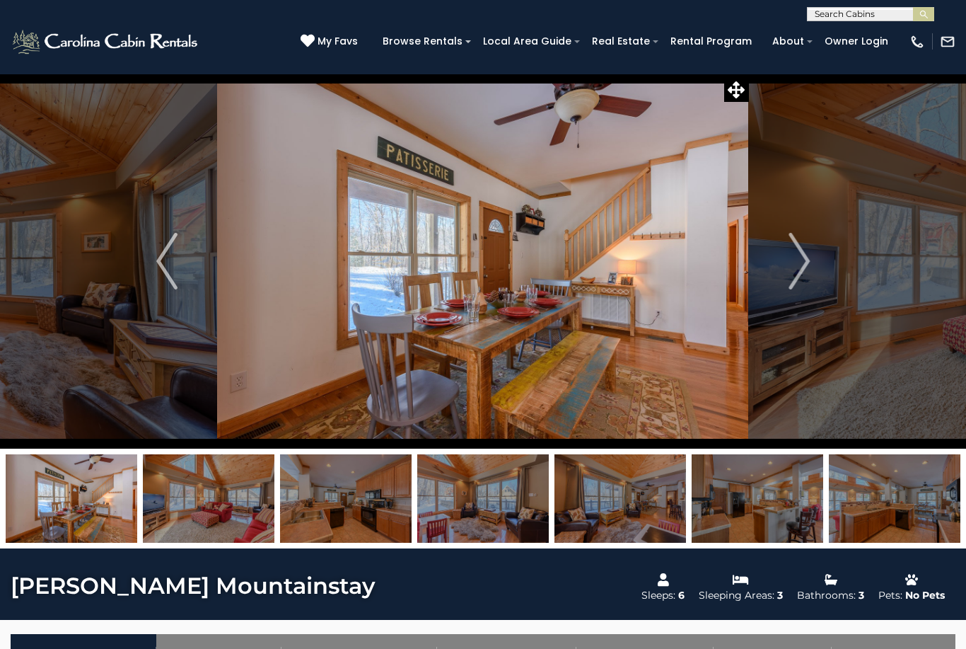
click at [798, 281] on img "Next" at bounding box center [799, 261] width 21 height 57
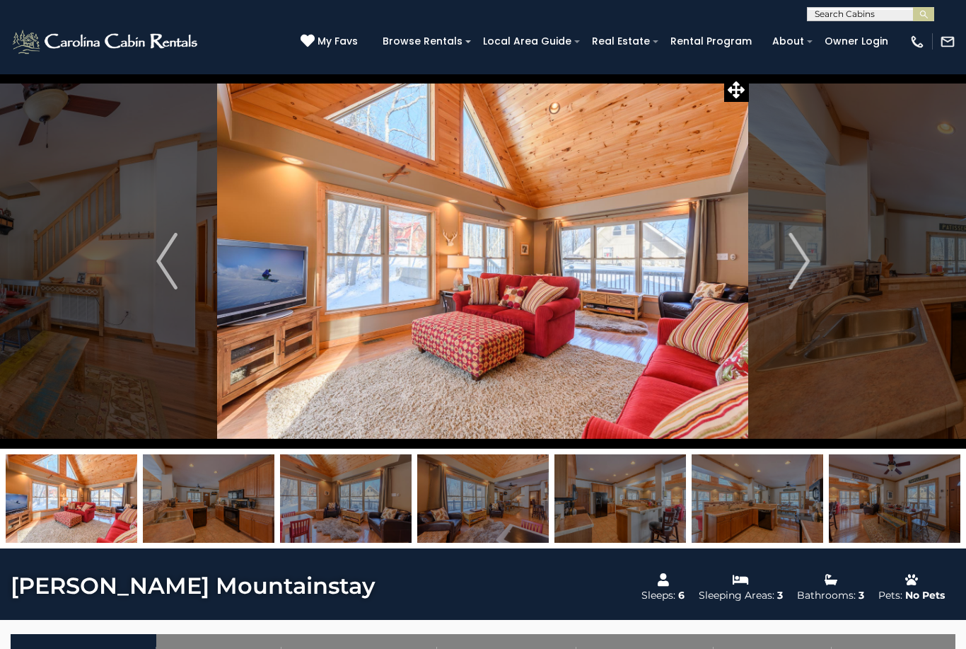
click at [790, 291] on button "Next" at bounding box center [799, 261] width 100 height 375
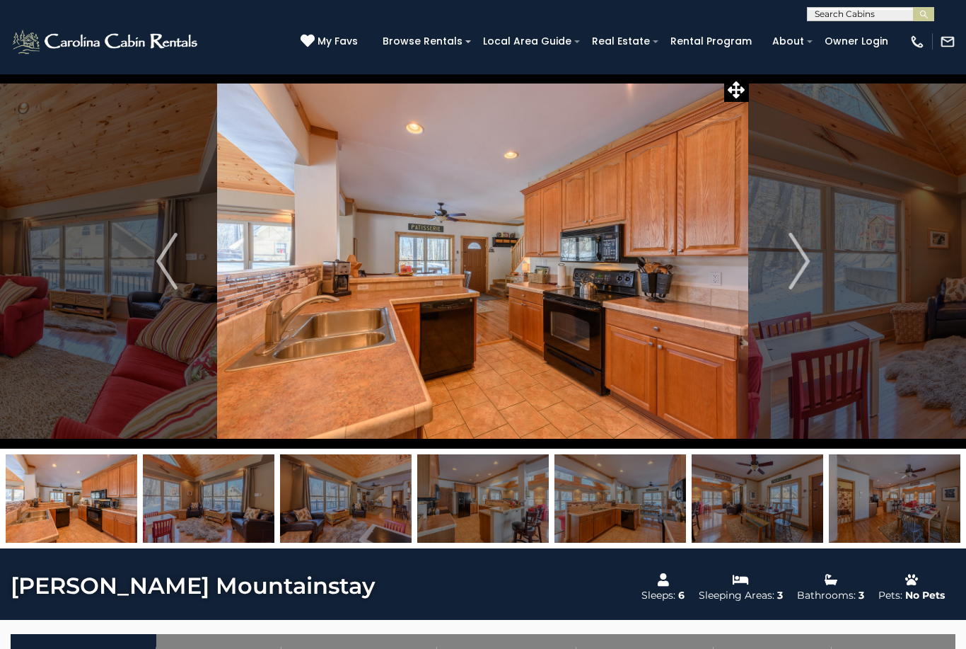
click at [792, 276] on img "Next" at bounding box center [799, 261] width 21 height 57
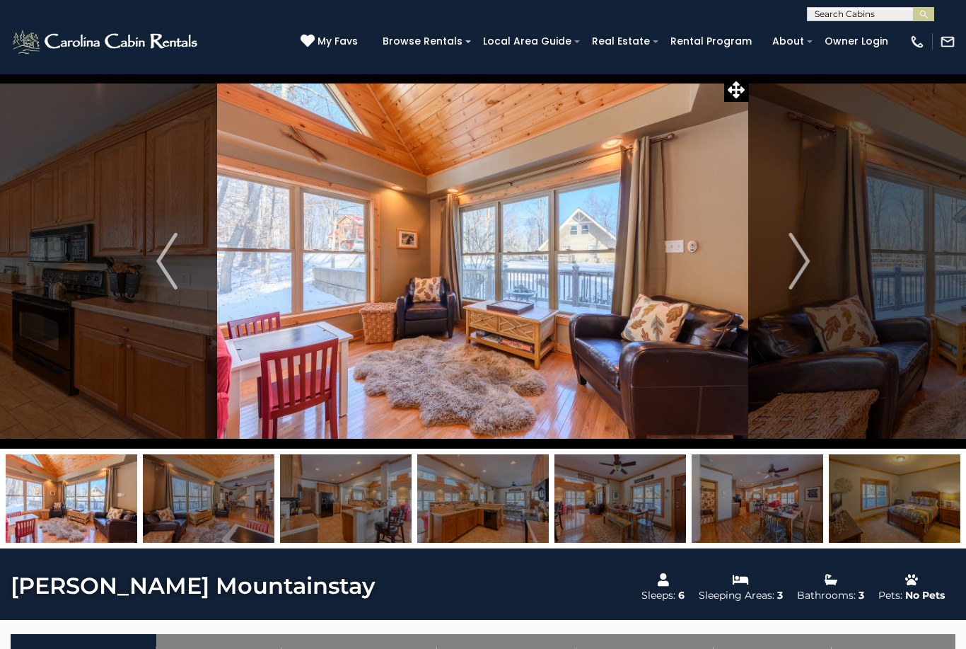
click at [802, 275] on img "Next" at bounding box center [799, 261] width 21 height 57
